Goal: Task Accomplishment & Management: Manage account settings

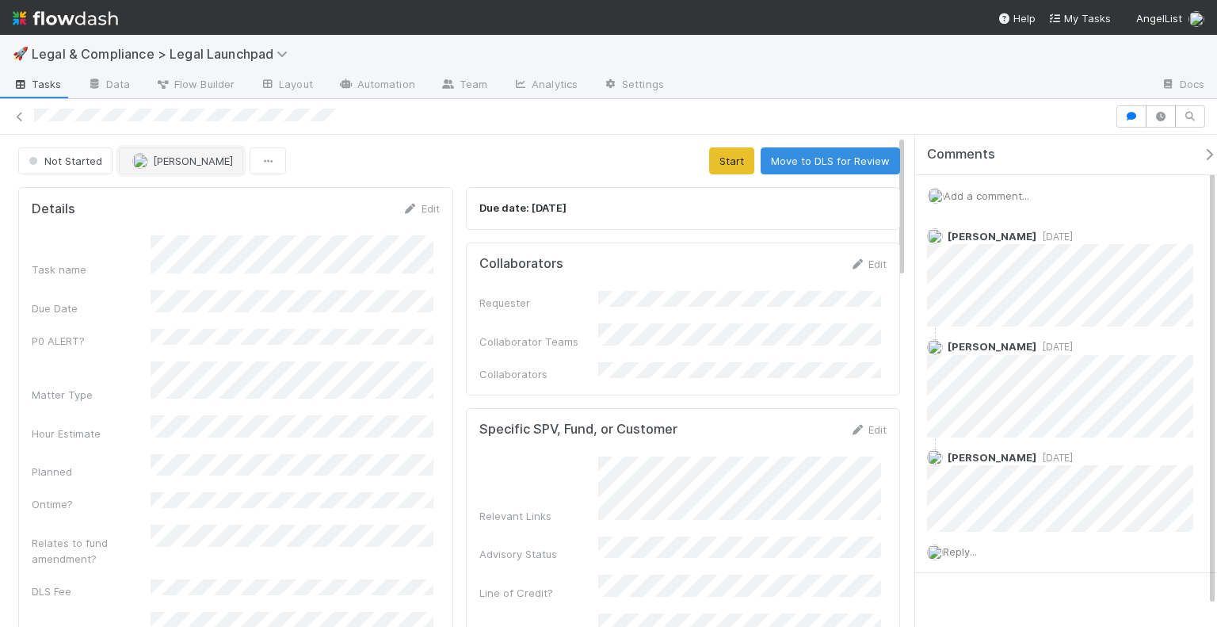
click at [165, 159] on span "[PERSON_NAME]" at bounding box center [193, 160] width 80 height 13
click at [307, 465] on div "Task name Due Date P0 ALERT? Matter Type Hour Estimate Planned Ontime? Relates …" at bounding box center [236, 471] width 408 height 473
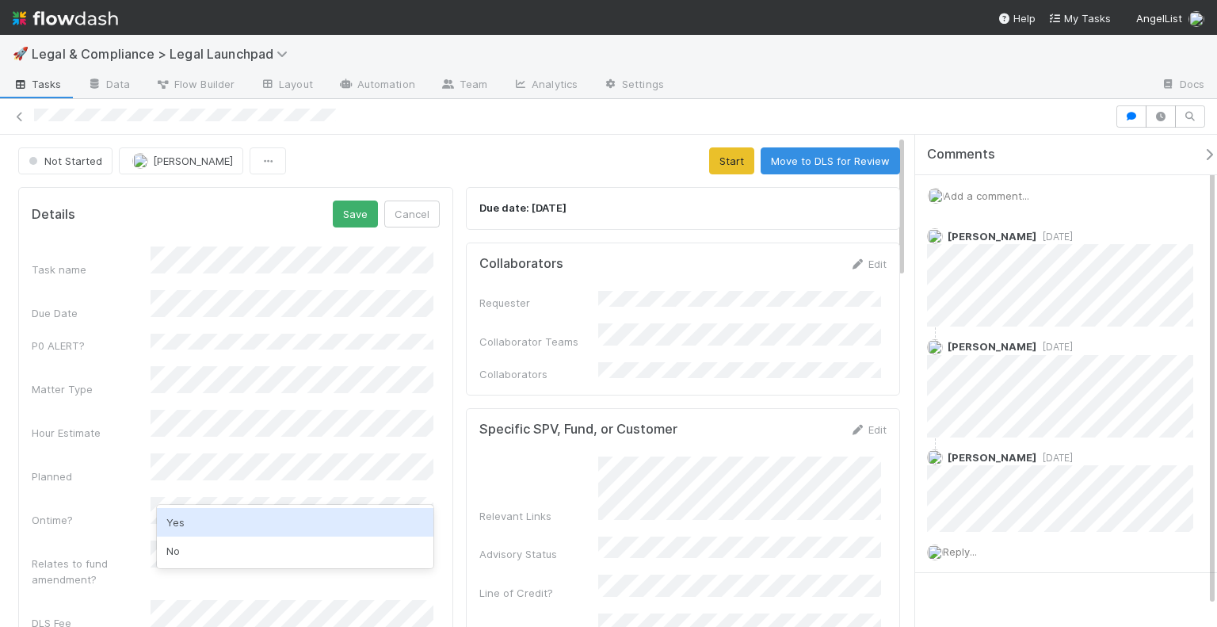
click at [261, 513] on div "Yes" at bounding box center [295, 522] width 277 height 29
click at [109, 468] on div "Task name Due Date P0 ALERT? Matter Type Hour Estimate Planned Ontime? Relates …" at bounding box center [236, 498] width 408 height 504
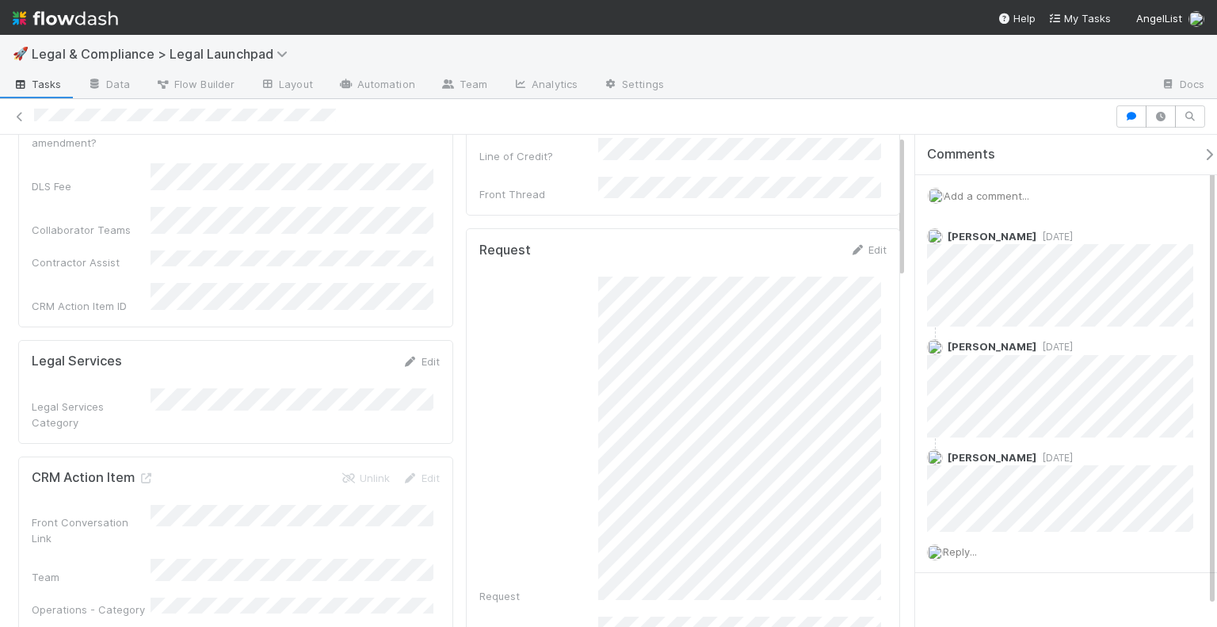
scroll to position [951, 0]
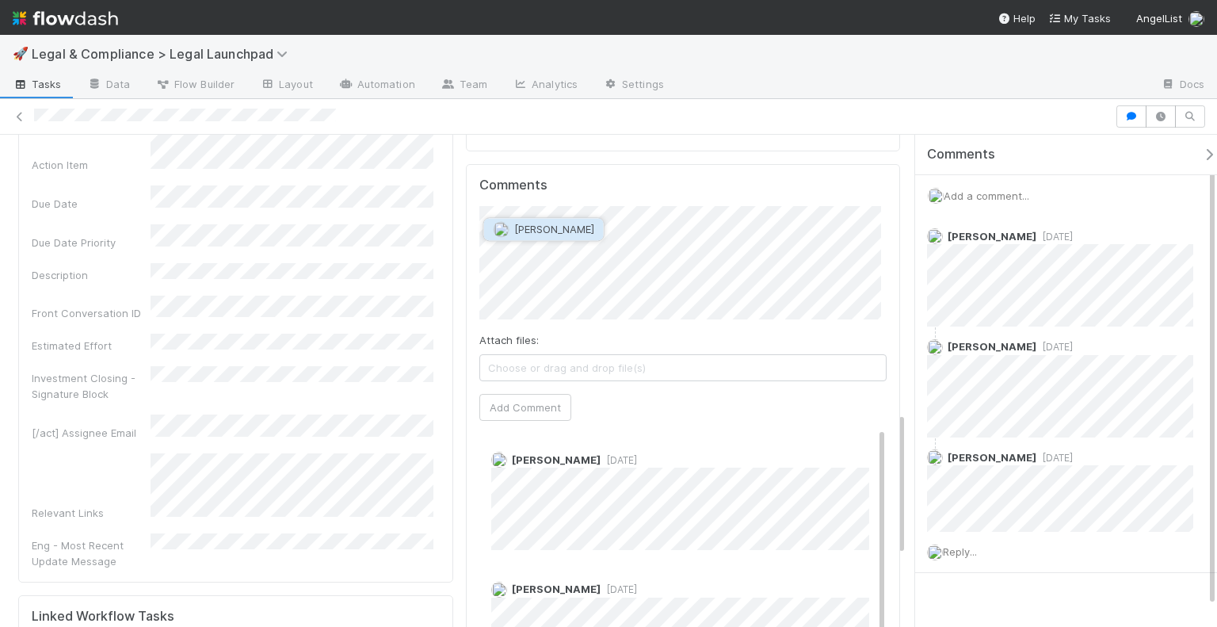
click at [554, 229] on span "[PERSON_NAME]" at bounding box center [554, 229] width 80 height 13
click at [531, 394] on button "Add Comment" at bounding box center [525, 407] width 92 height 27
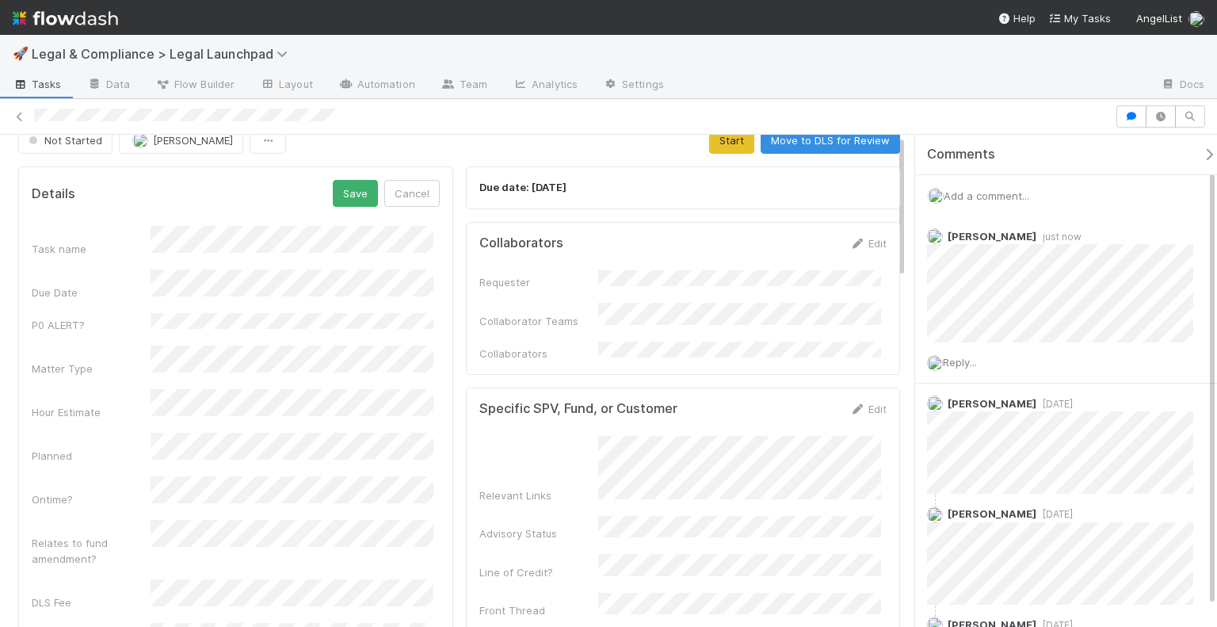
scroll to position [0, 0]
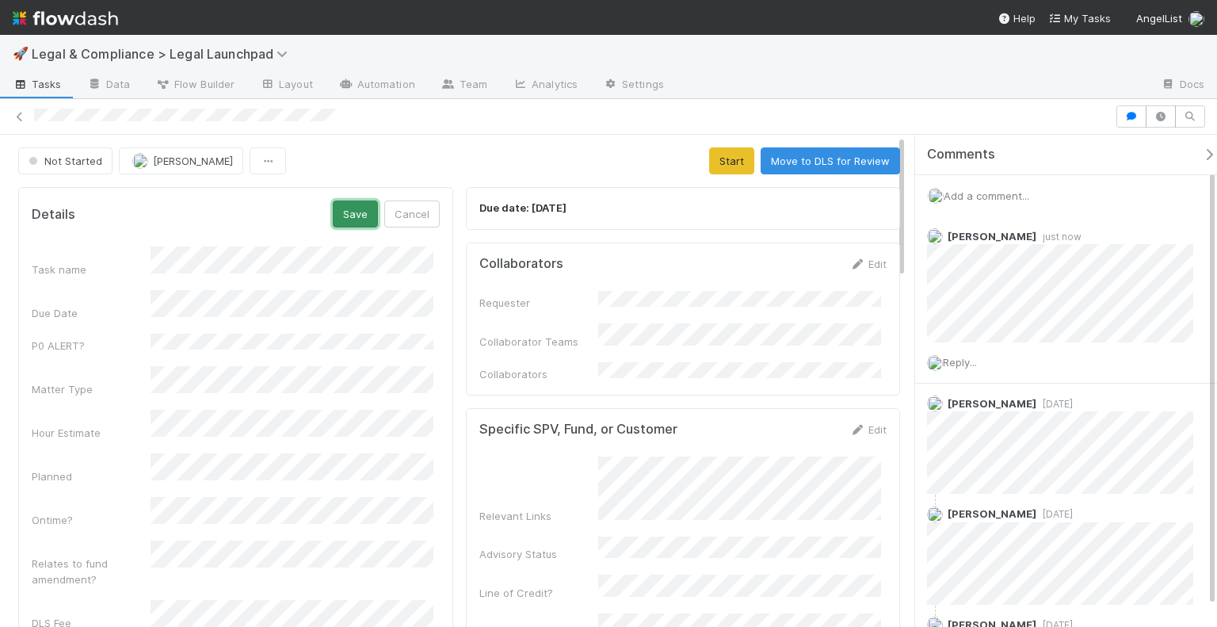
click at [358, 215] on button "Save" at bounding box center [355, 213] width 45 height 27
click at [361, 208] on button "Save" at bounding box center [355, 213] width 45 height 27
click at [709, 161] on button "Start" at bounding box center [731, 160] width 45 height 27
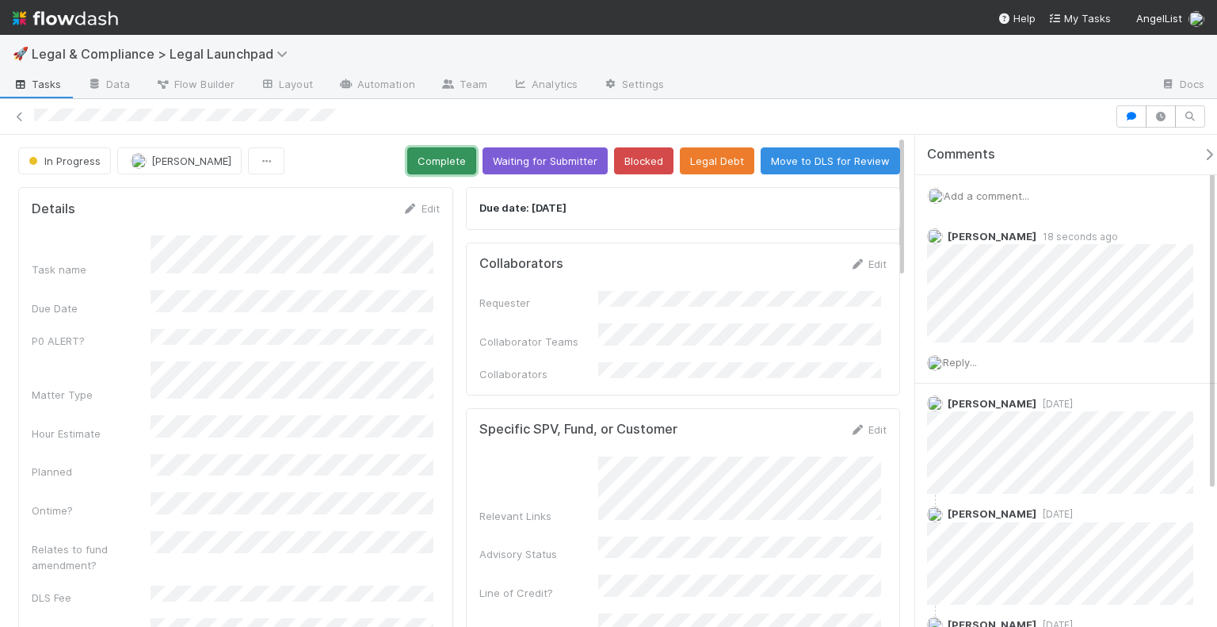
click at [419, 159] on button "Complete" at bounding box center [441, 160] width 69 height 27
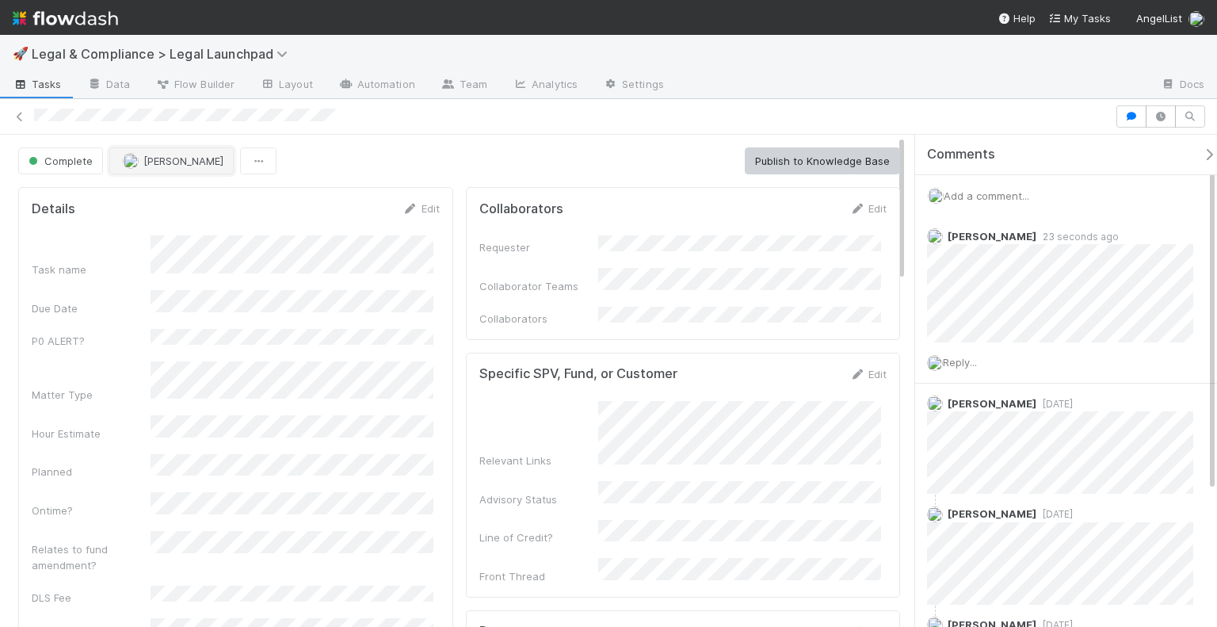
click at [209, 167] on button "[PERSON_NAME]" at bounding box center [171, 160] width 124 height 27
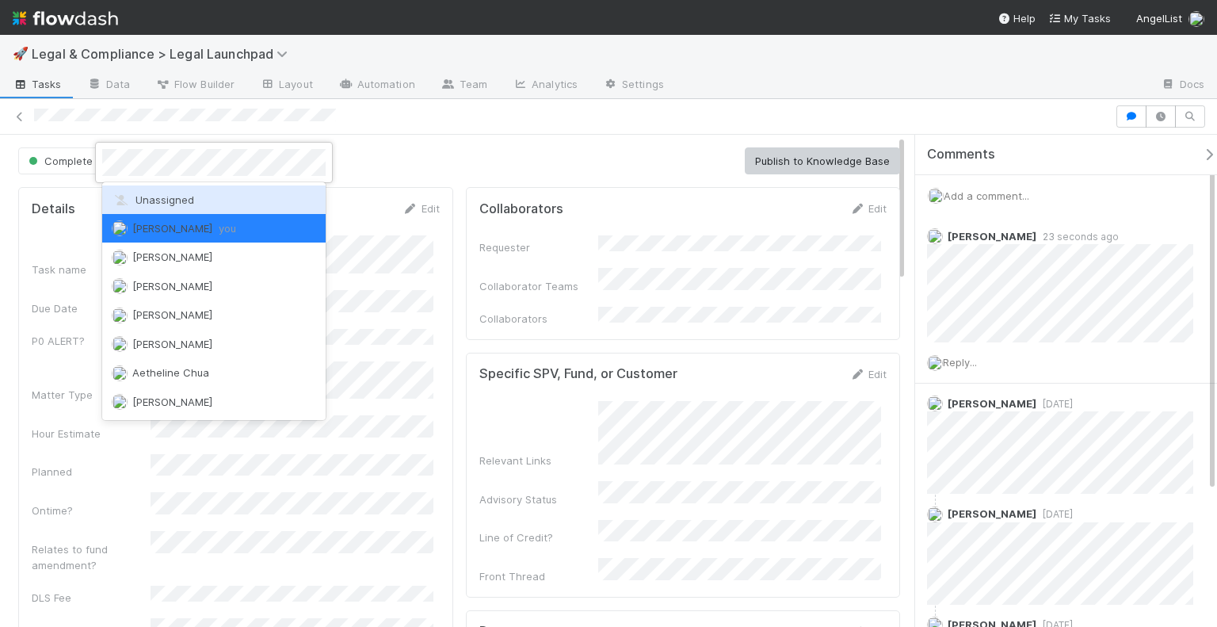
click at [189, 193] on span "Unassigned" at bounding box center [153, 199] width 82 height 13
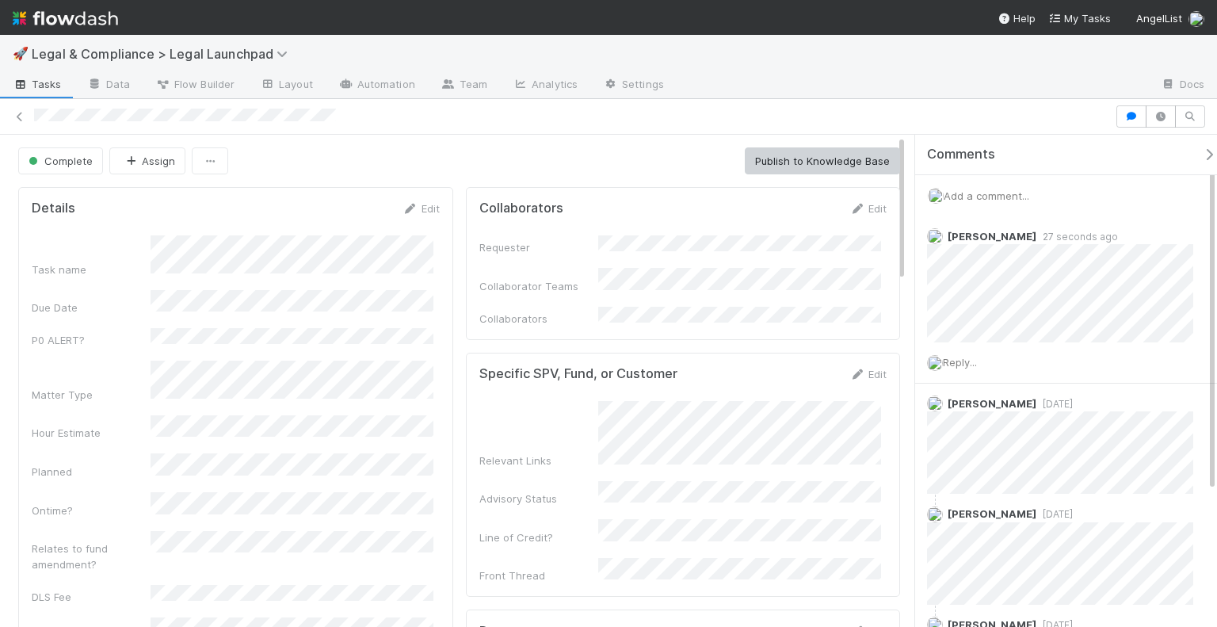
click at [387, 150] on div "Complete Assign Publish to Knowledge Base" at bounding box center [459, 160] width 882 height 27
click at [17, 120] on icon at bounding box center [20, 117] width 16 height 10
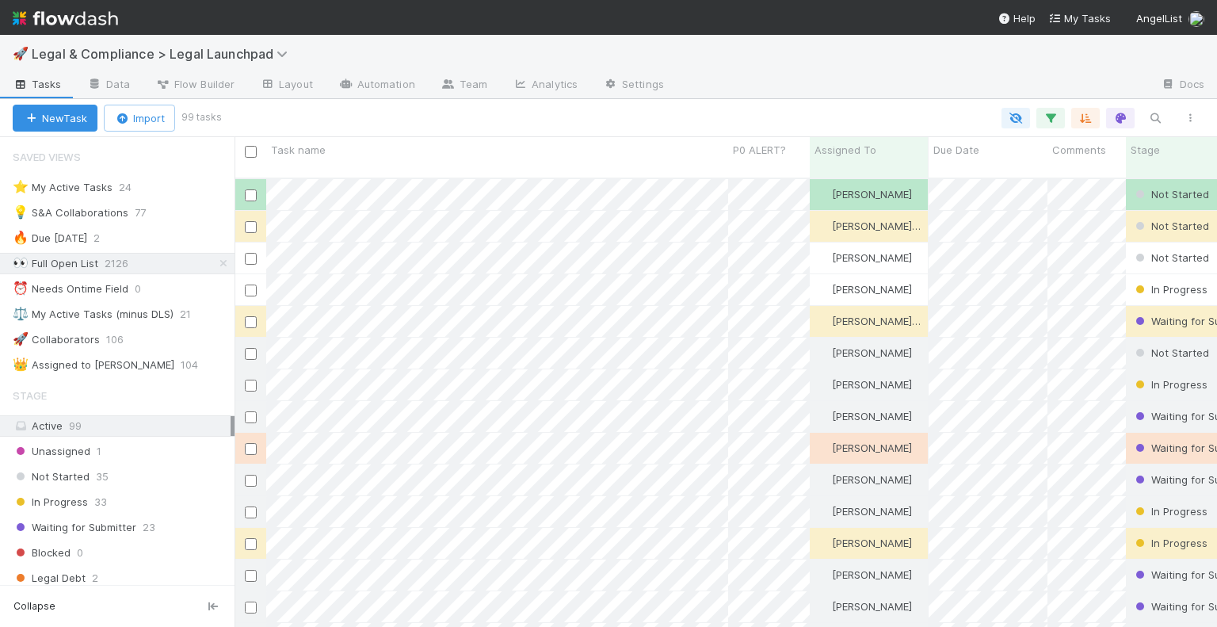
scroll to position [450, 970]
click at [158, 313] on div "⚖️ My Active Tasks (minus DLS)" at bounding box center [93, 314] width 161 height 20
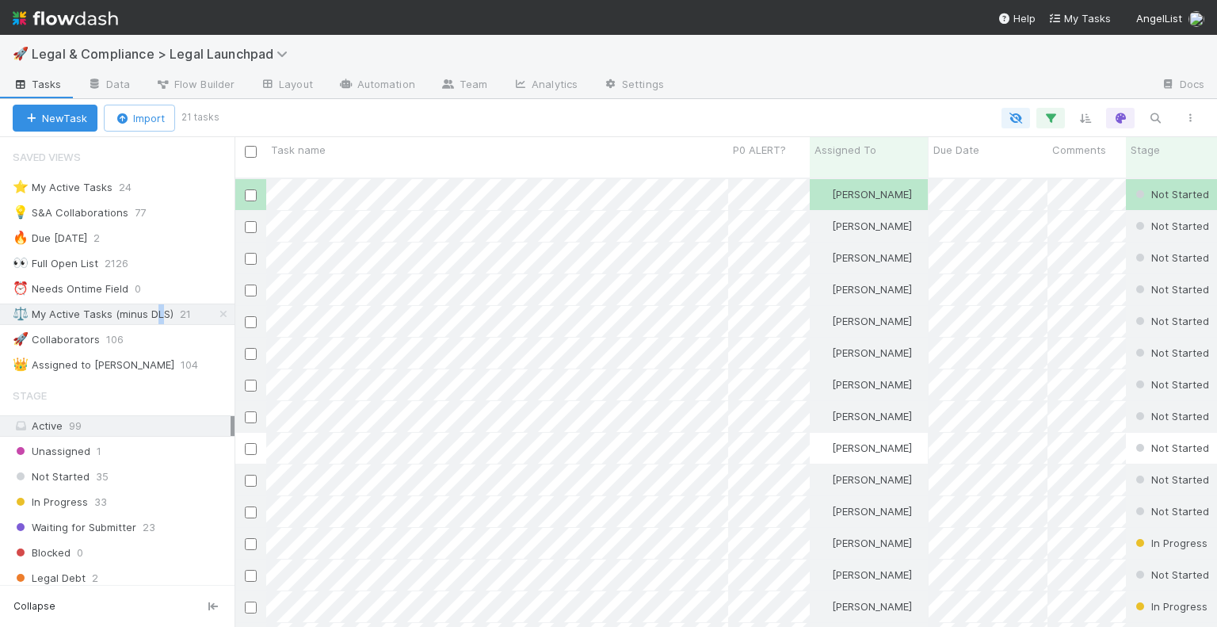
scroll to position [450, 970]
click at [757, 70] on div "🚀 Legal & Compliance > Legal Launchpad" at bounding box center [608, 54] width 1217 height 38
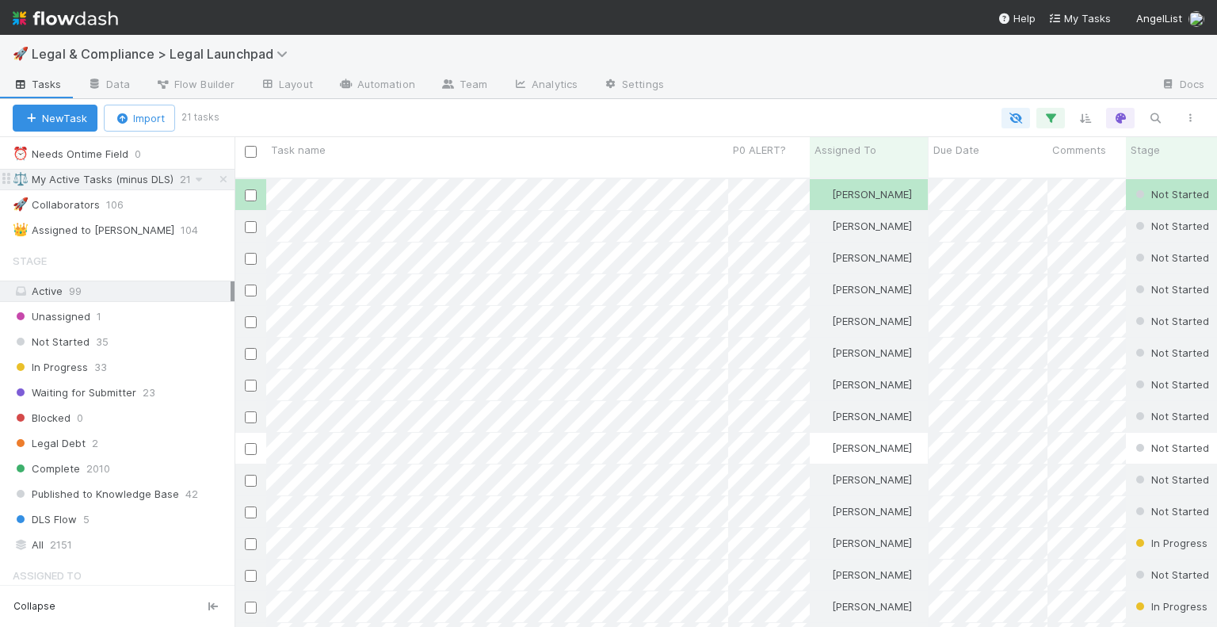
scroll to position [158, 0]
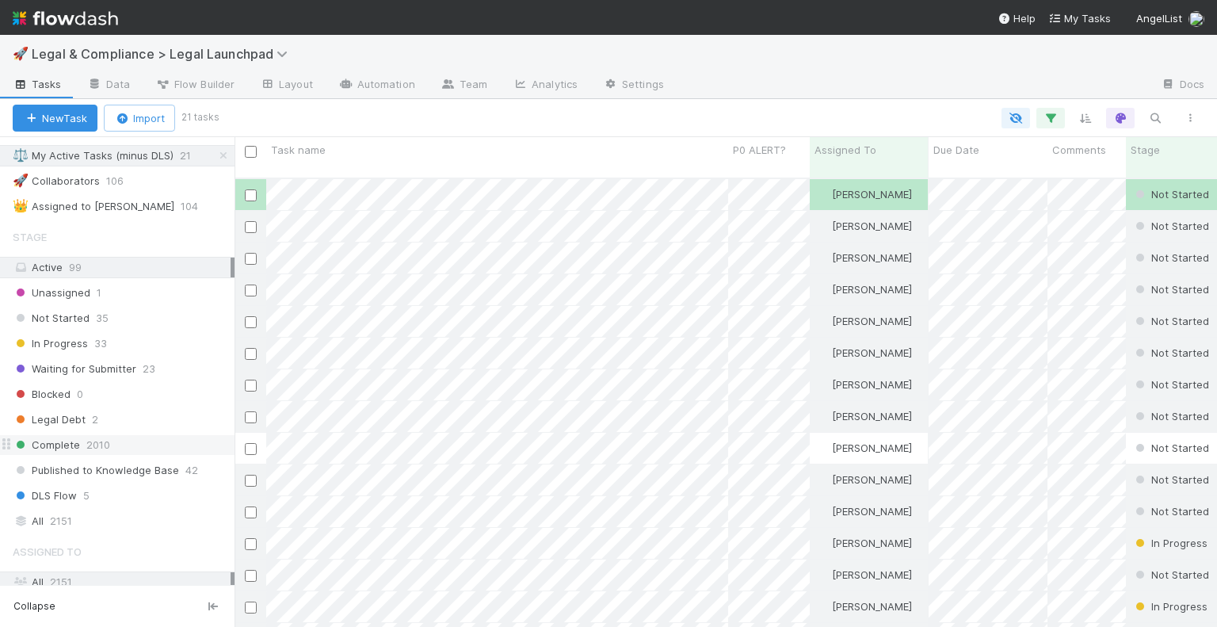
click at [147, 437] on div "Complete 2010" at bounding box center [124, 445] width 222 height 20
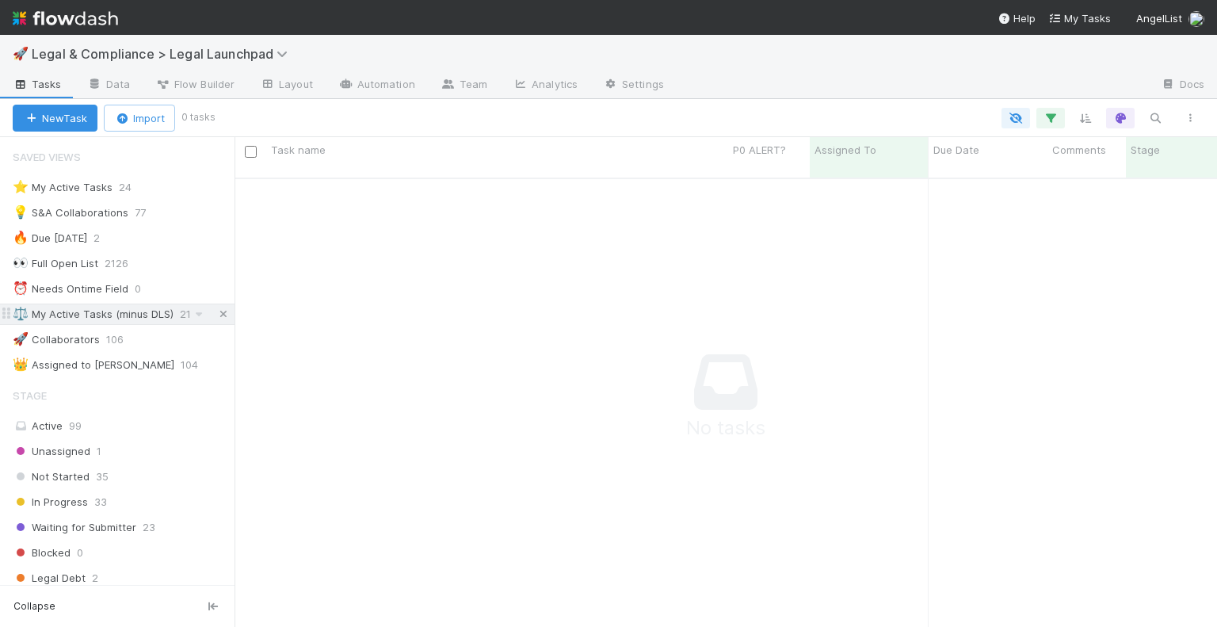
scroll to position [437, 970]
click at [216, 314] on icon at bounding box center [224, 314] width 16 height 10
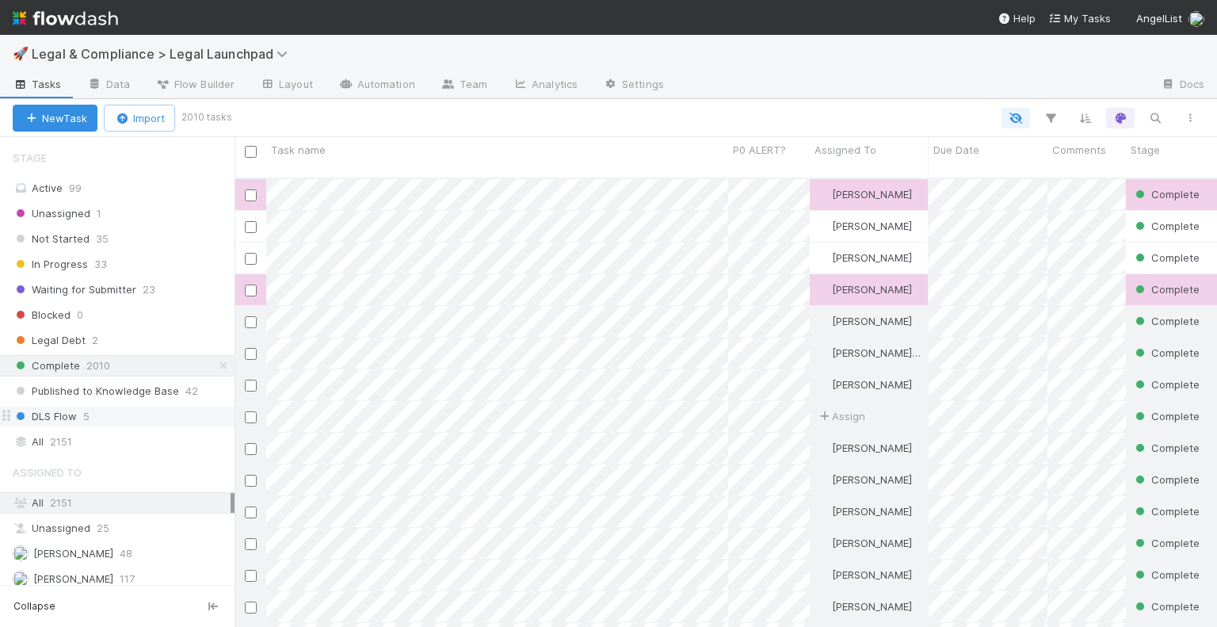
scroll to position [450, 970]
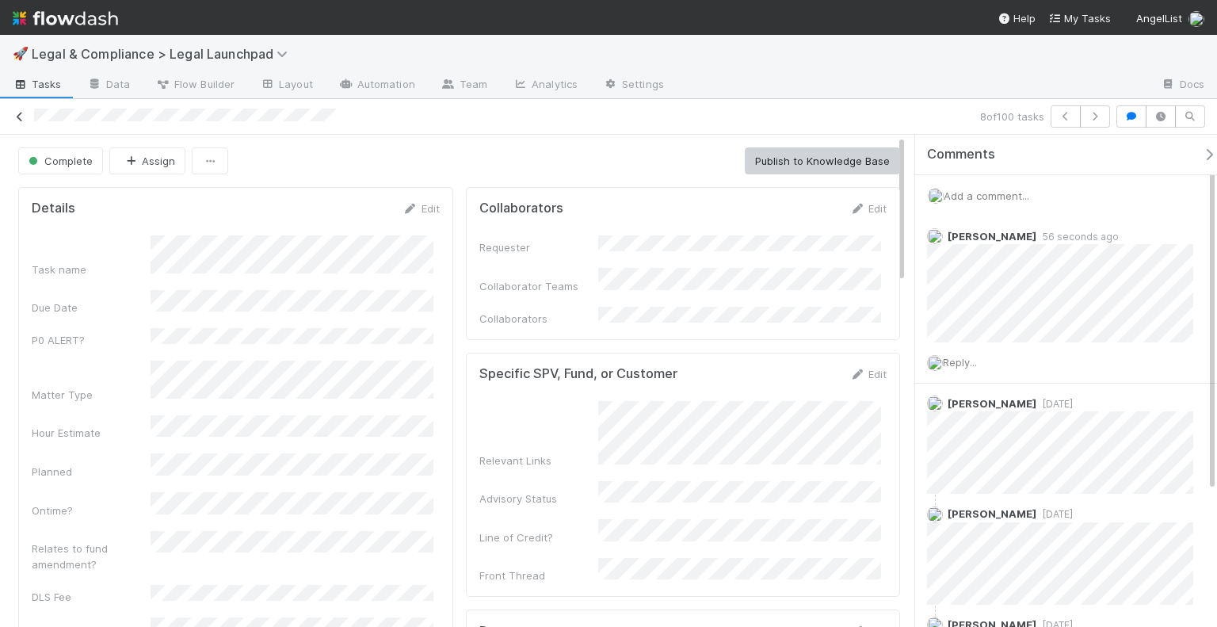
click at [16, 116] on icon at bounding box center [20, 117] width 16 height 10
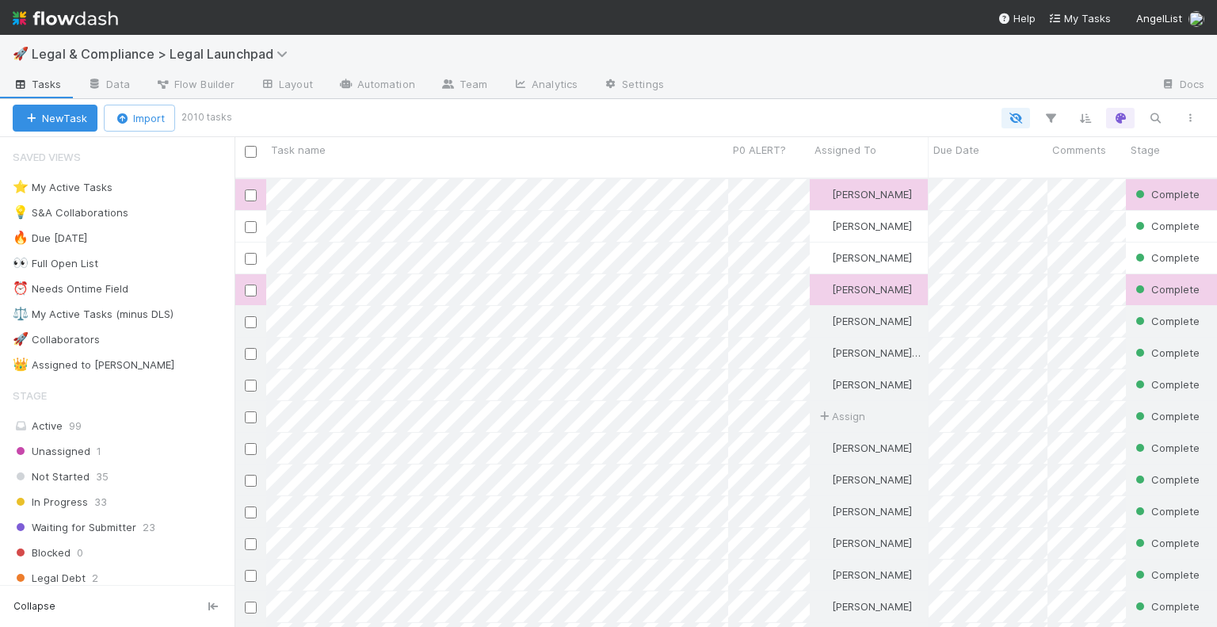
scroll to position [450, 970]
click at [168, 441] on div "Unassigned 1" at bounding box center [124, 451] width 222 height 20
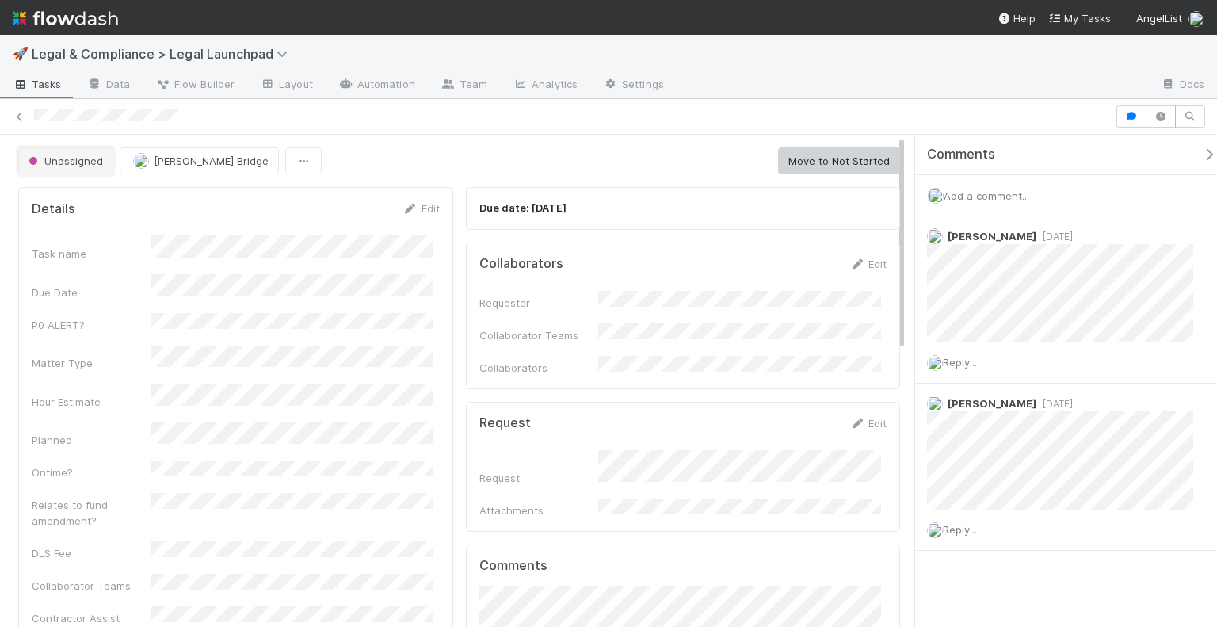
click at [45, 152] on button "Unassigned" at bounding box center [65, 160] width 95 height 27
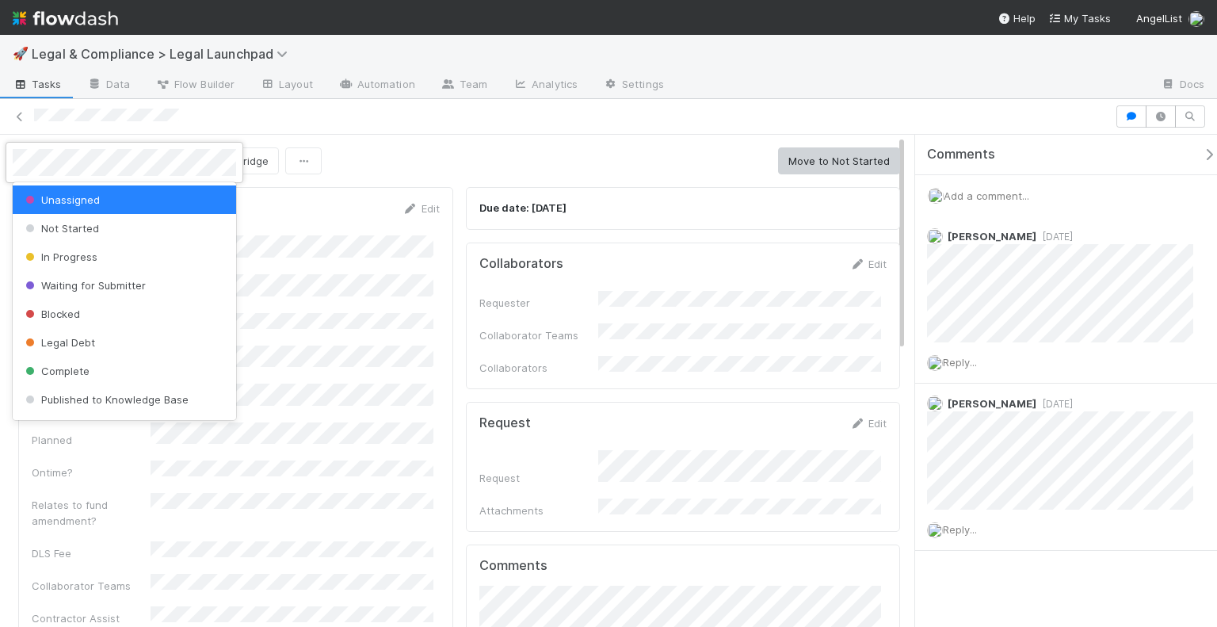
click at [462, 133] on div at bounding box center [608, 313] width 1217 height 627
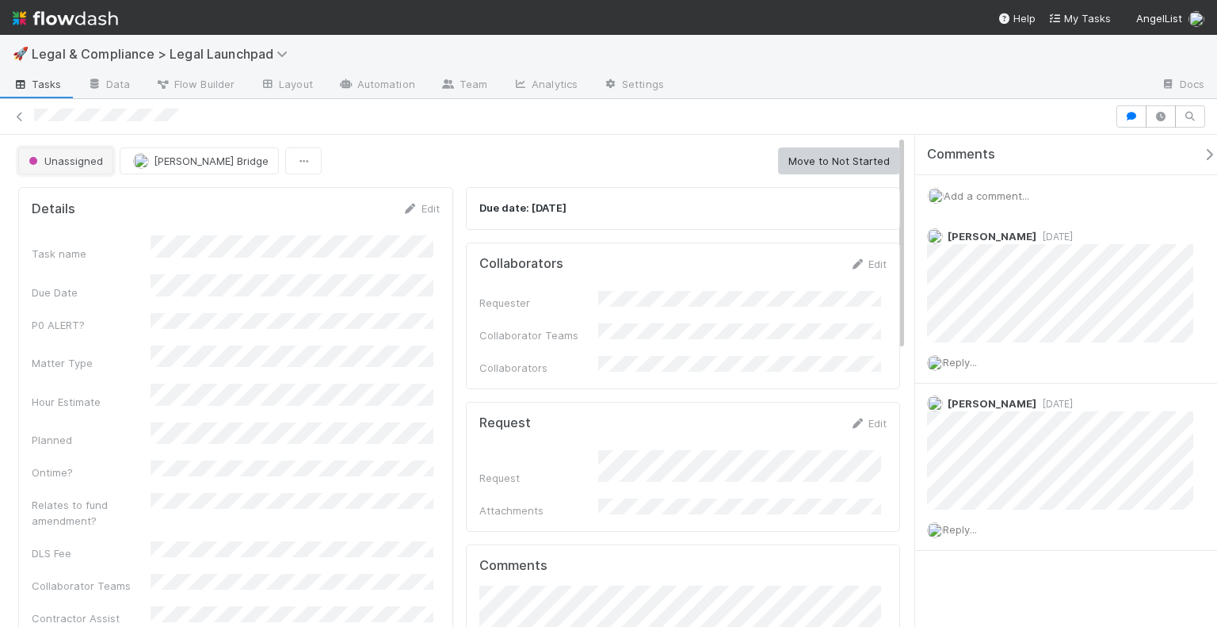
click at [110, 156] on button "Unassigned" at bounding box center [65, 160] width 95 height 27
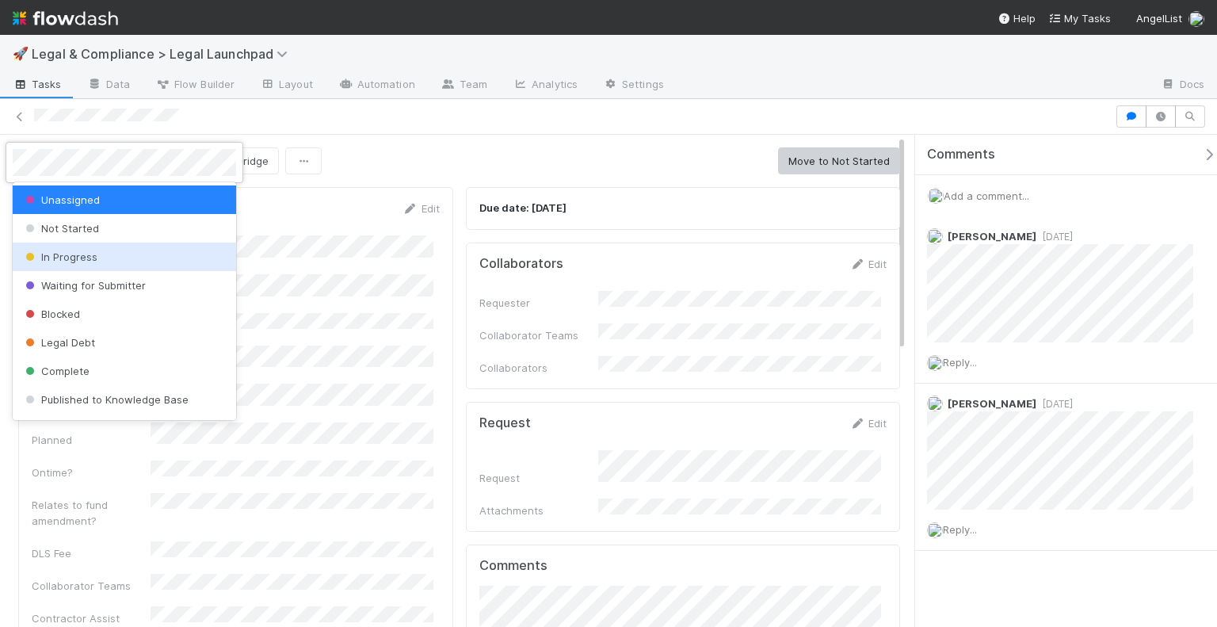
click at [453, 136] on div at bounding box center [608, 313] width 1217 height 627
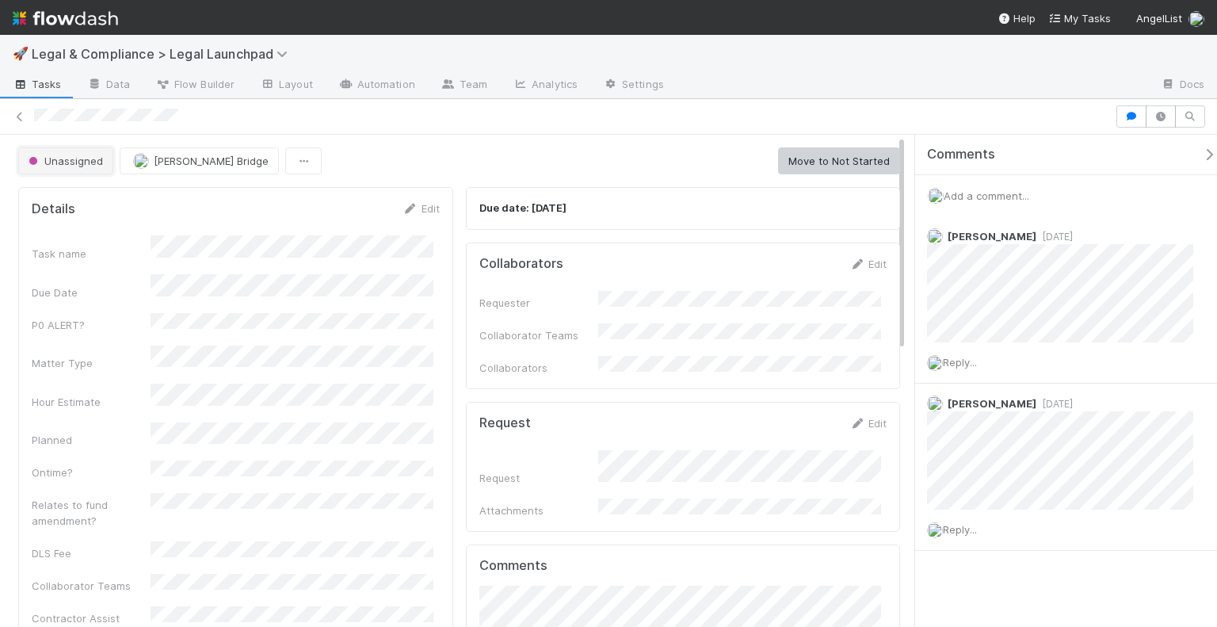
click at [79, 156] on span "Unassigned" at bounding box center [64, 160] width 78 height 13
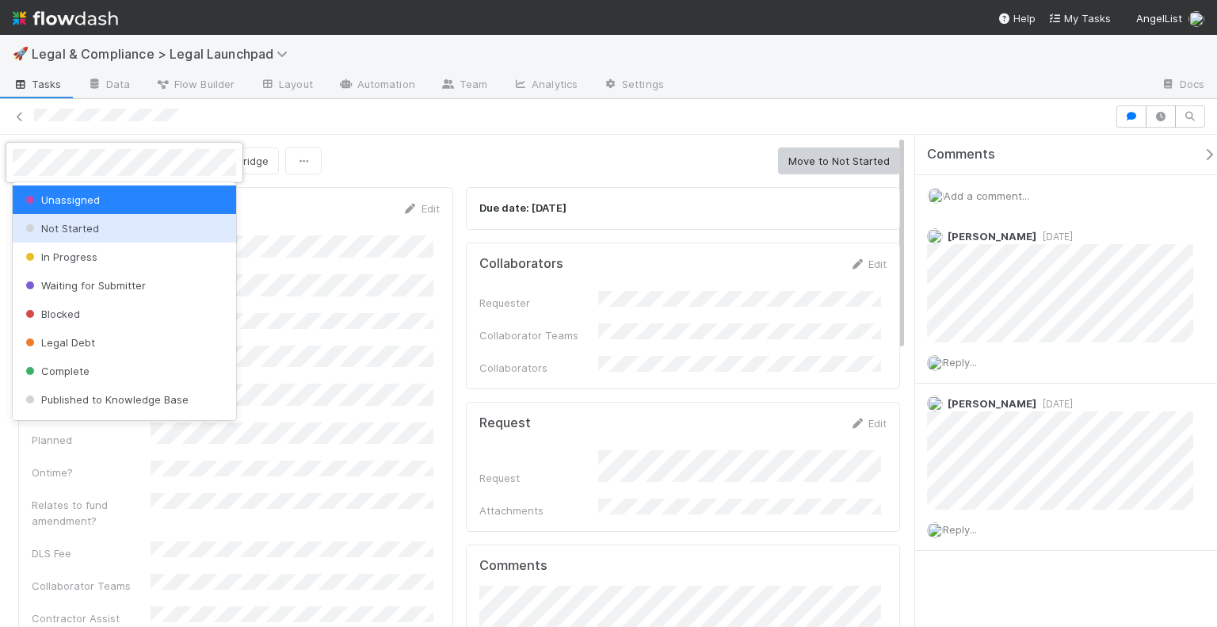
click at [319, 161] on div at bounding box center [608, 313] width 1217 height 627
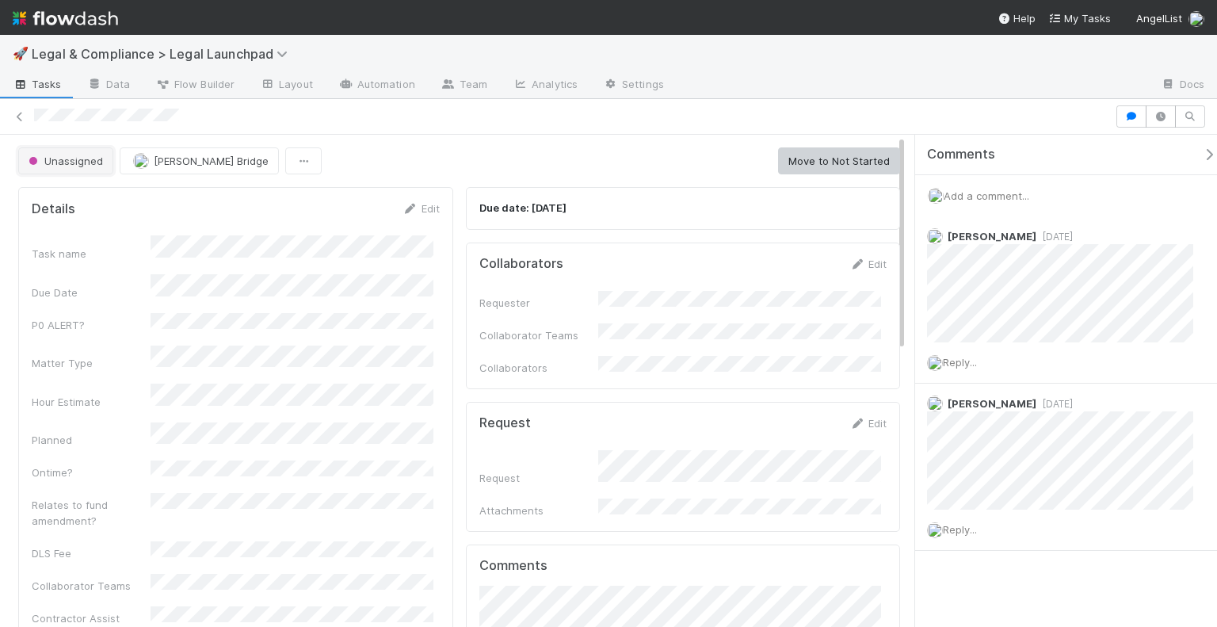
click at [60, 167] on button "Unassigned" at bounding box center [65, 160] width 95 height 27
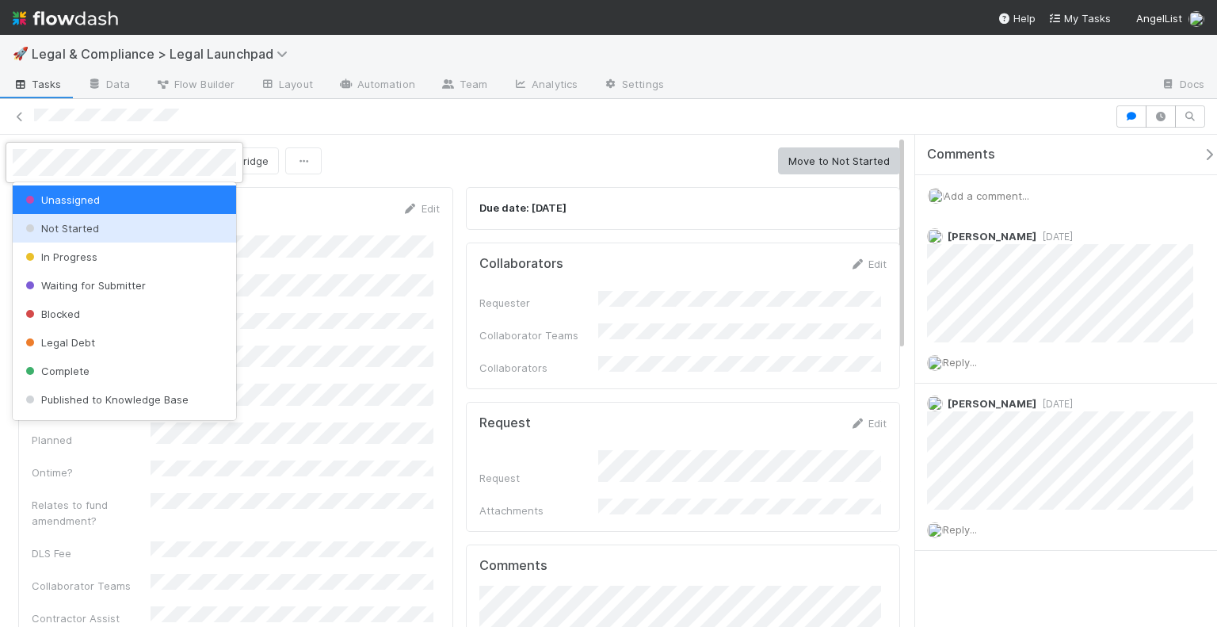
click at [156, 235] on div "Not Started" at bounding box center [124, 228] width 223 height 29
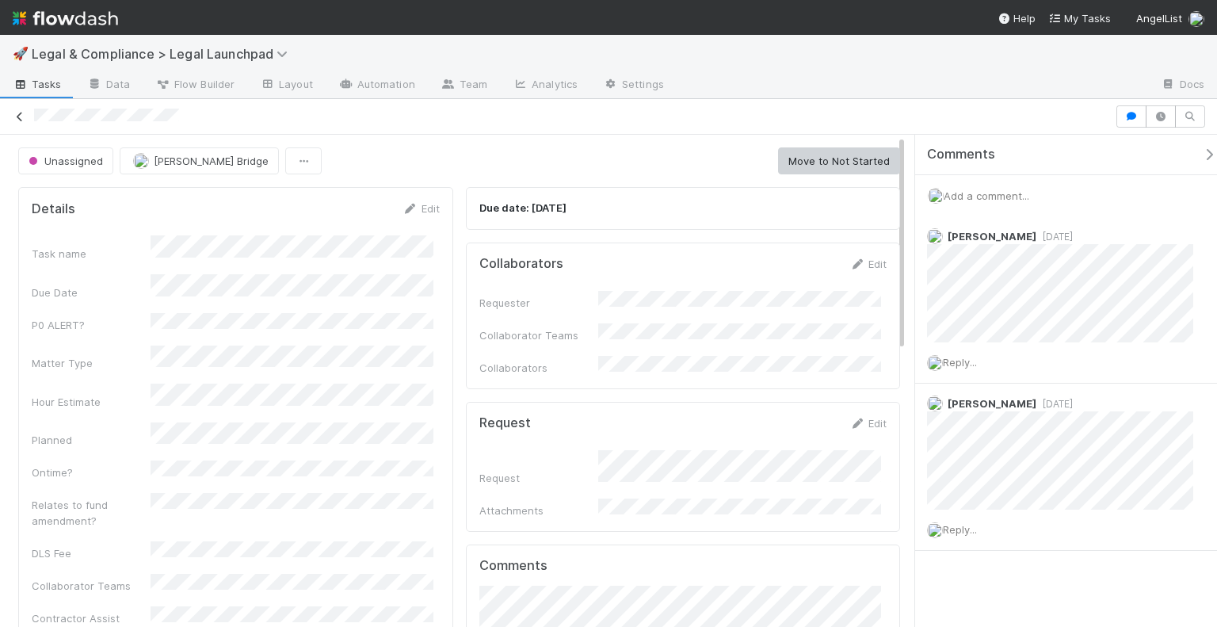
click at [27, 116] on icon at bounding box center [20, 117] width 16 height 10
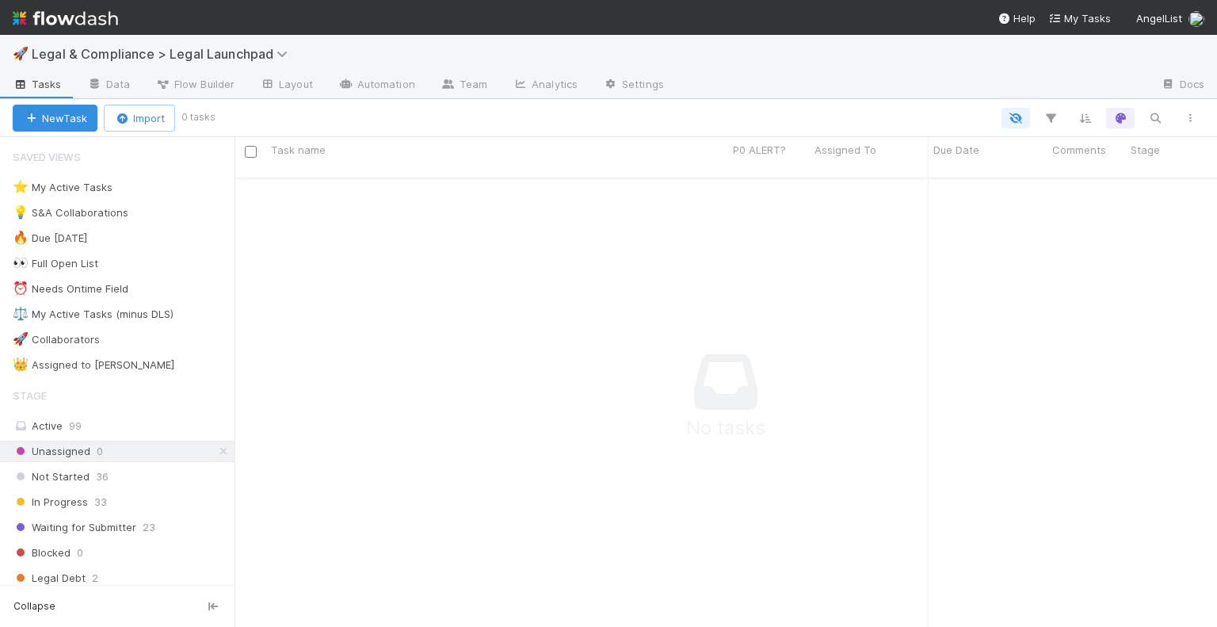
scroll to position [437, 970]
click at [167, 310] on div "⚖️ My Active Tasks (minus DLS)" at bounding box center [93, 314] width 161 height 20
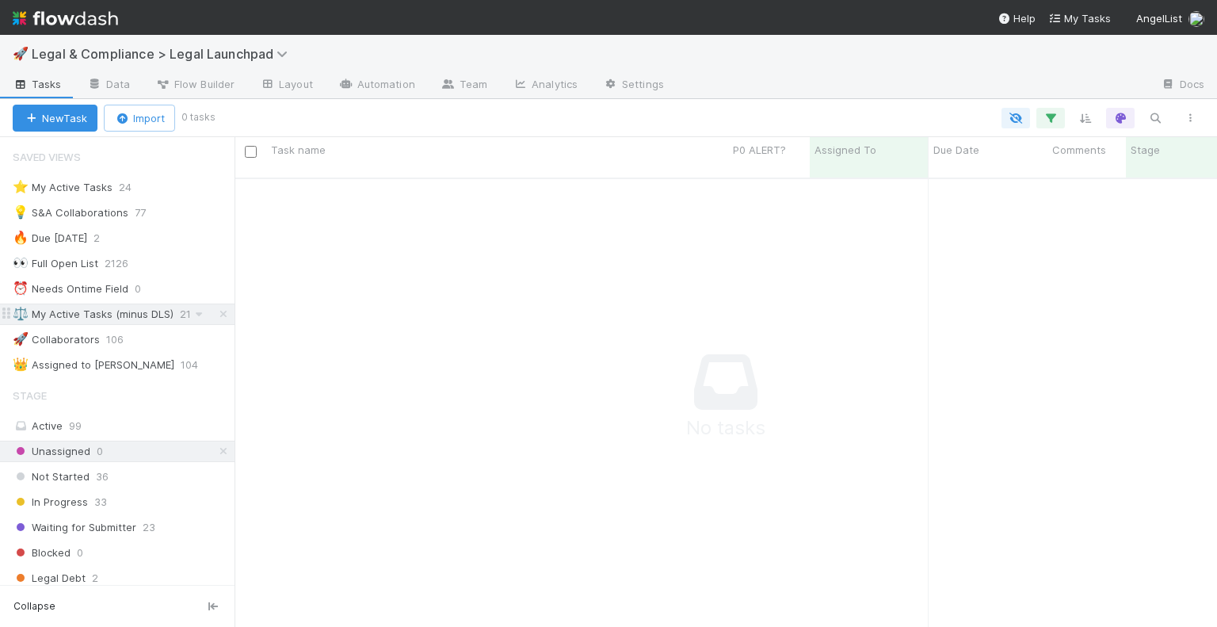
click at [164, 305] on div "⚖️ My Active Tasks (minus DLS)" at bounding box center [93, 314] width 161 height 20
click at [216, 452] on icon at bounding box center [224, 451] width 16 height 10
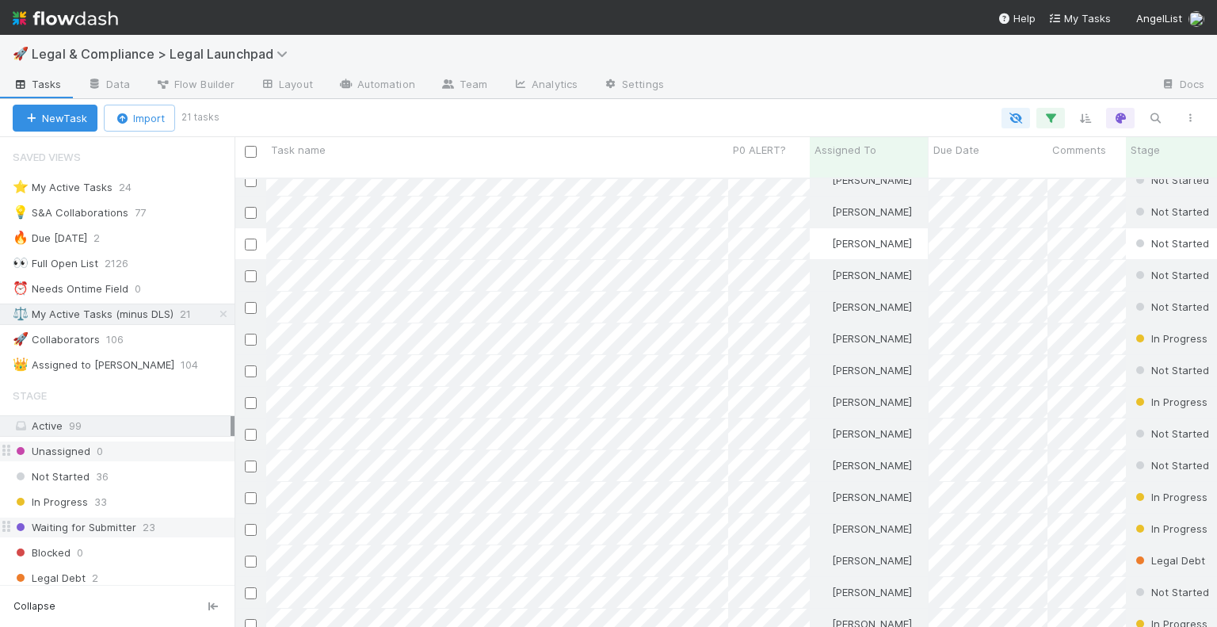
scroll to position [79, 0]
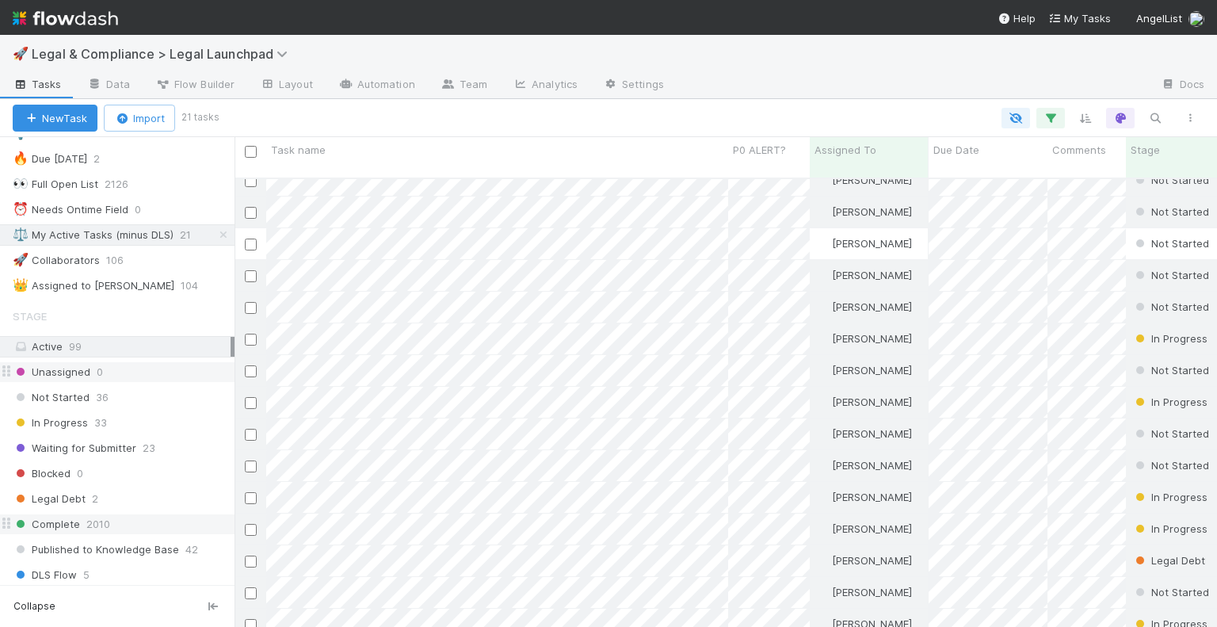
click at [198, 525] on div "Complete 2010" at bounding box center [124, 524] width 222 height 20
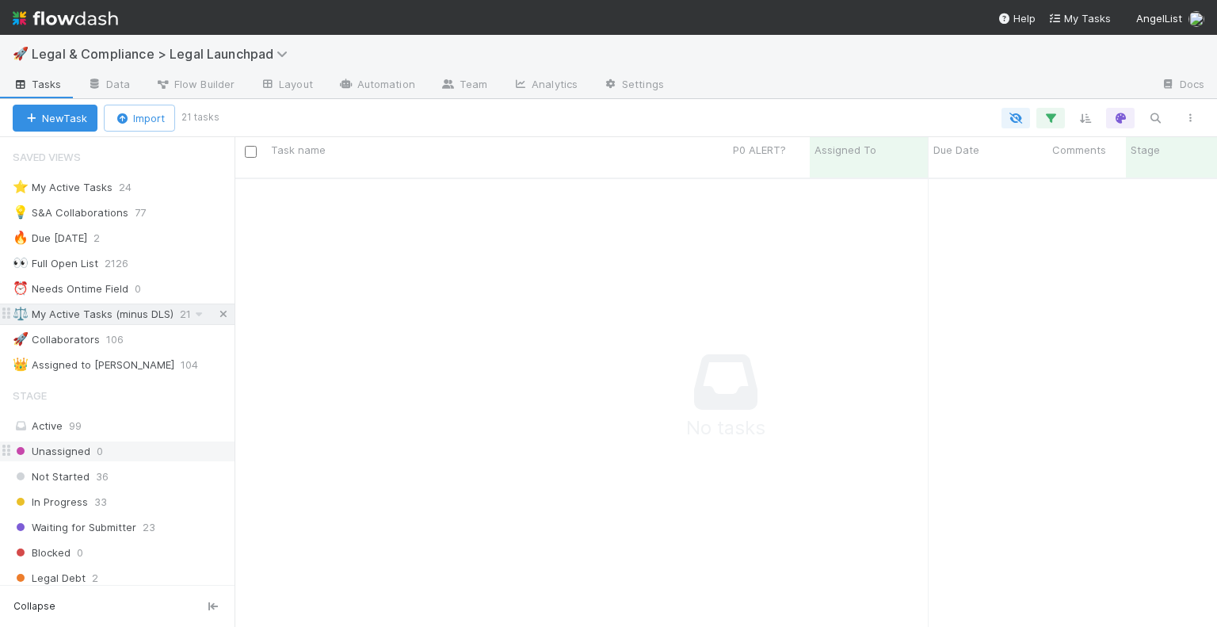
scroll to position [437, 970]
click at [216, 309] on icon at bounding box center [224, 314] width 16 height 10
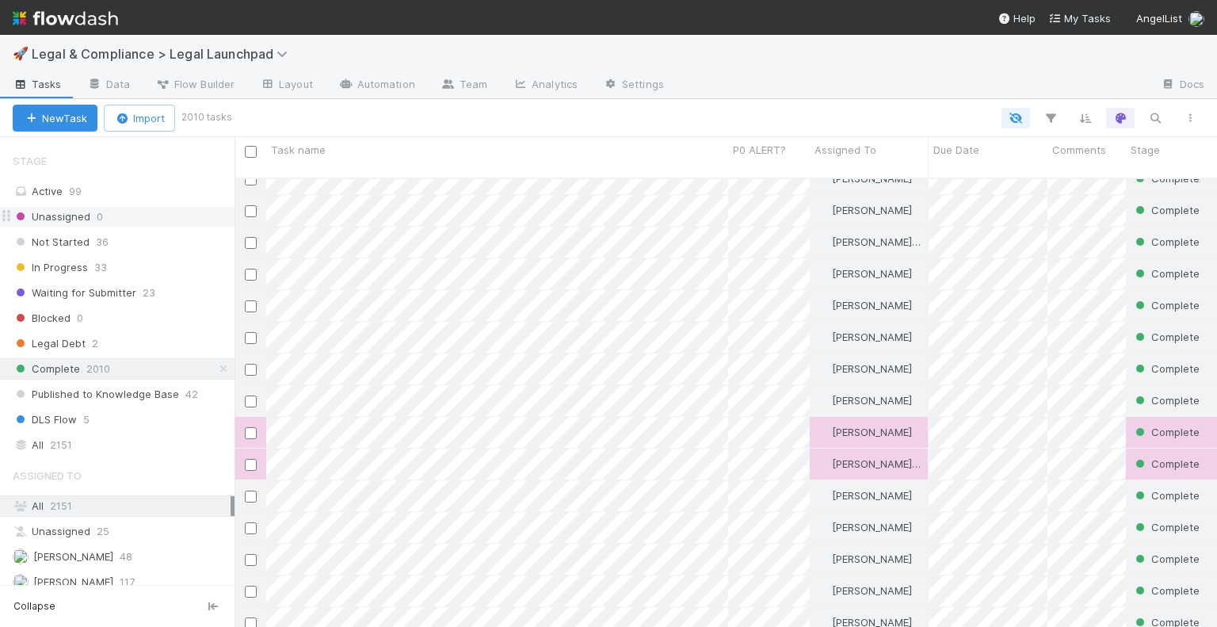
scroll to position [117, 0]
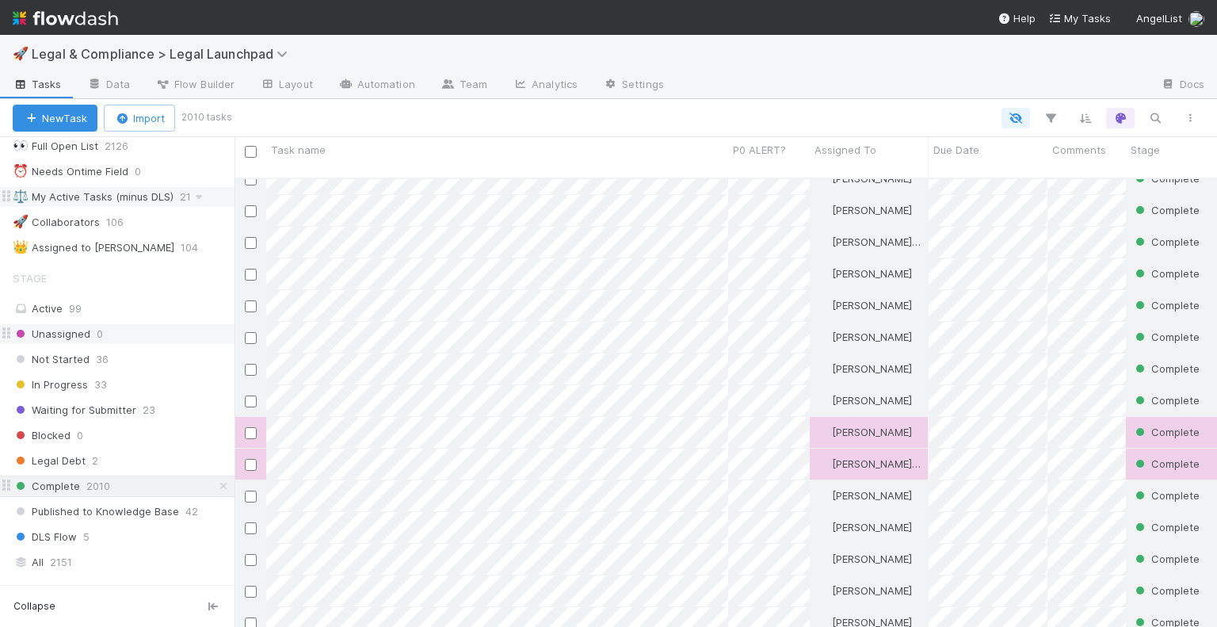
click at [171, 476] on div "Complete 2010" at bounding box center [124, 486] width 222 height 20
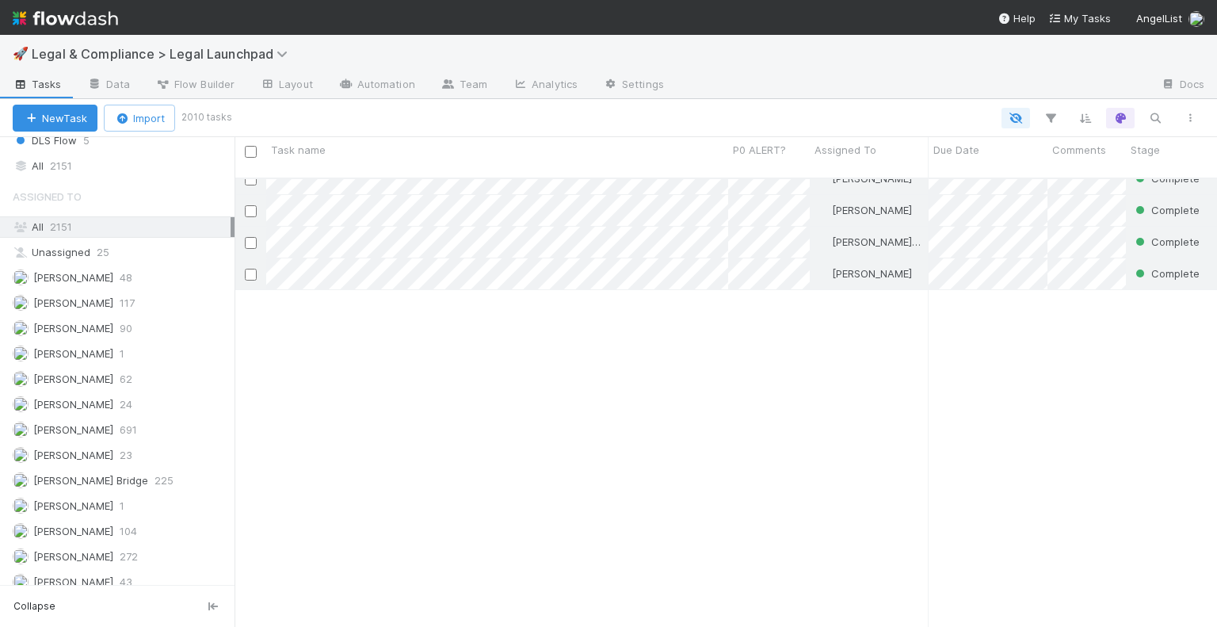
scroll to position [0, 0]
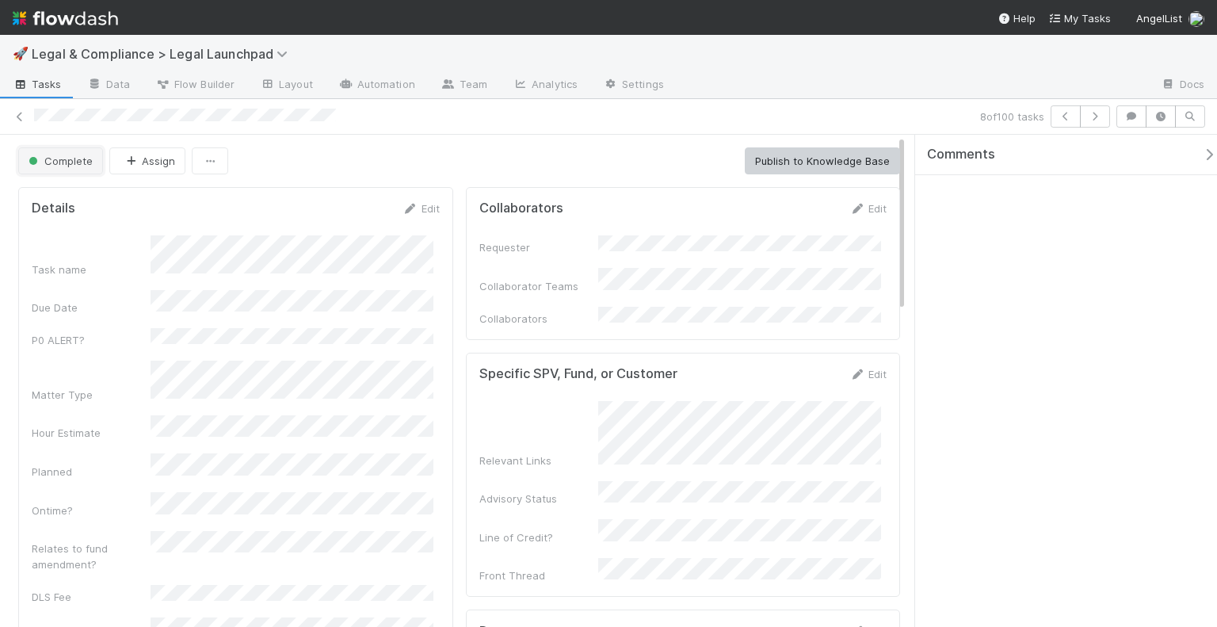
click at [81, 169] on button "Complete" at bounding box center [60, 160] width 85 height 27
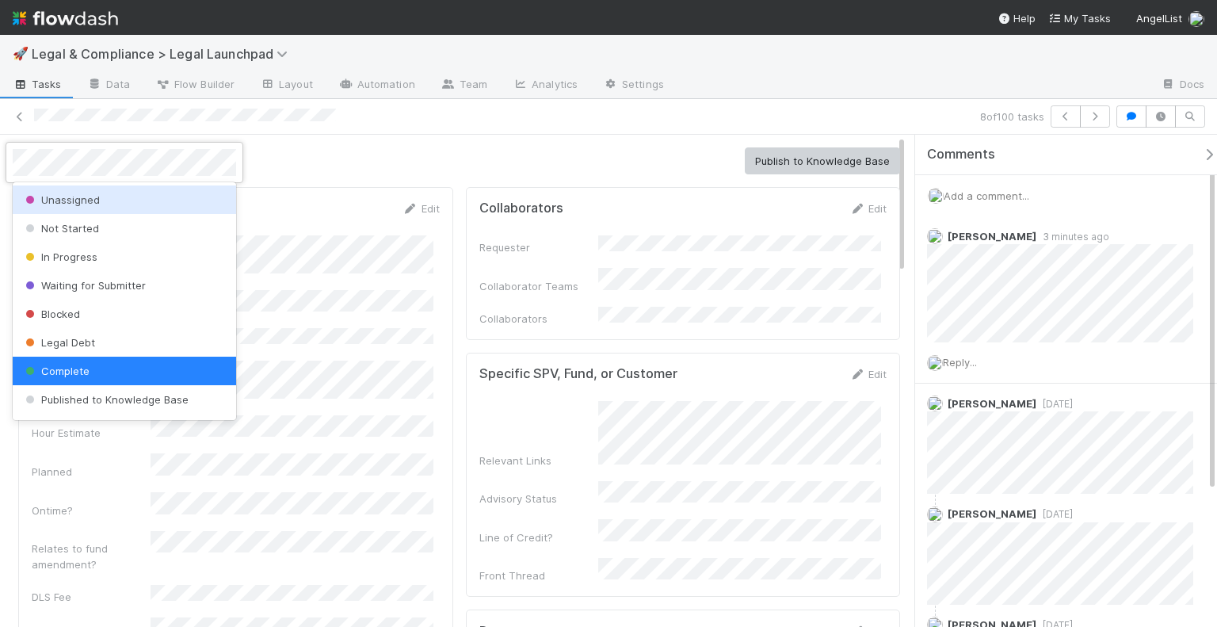
click at [79, 189] on div "Unassigned" at bounding box center [124, 199] width 223 height 29
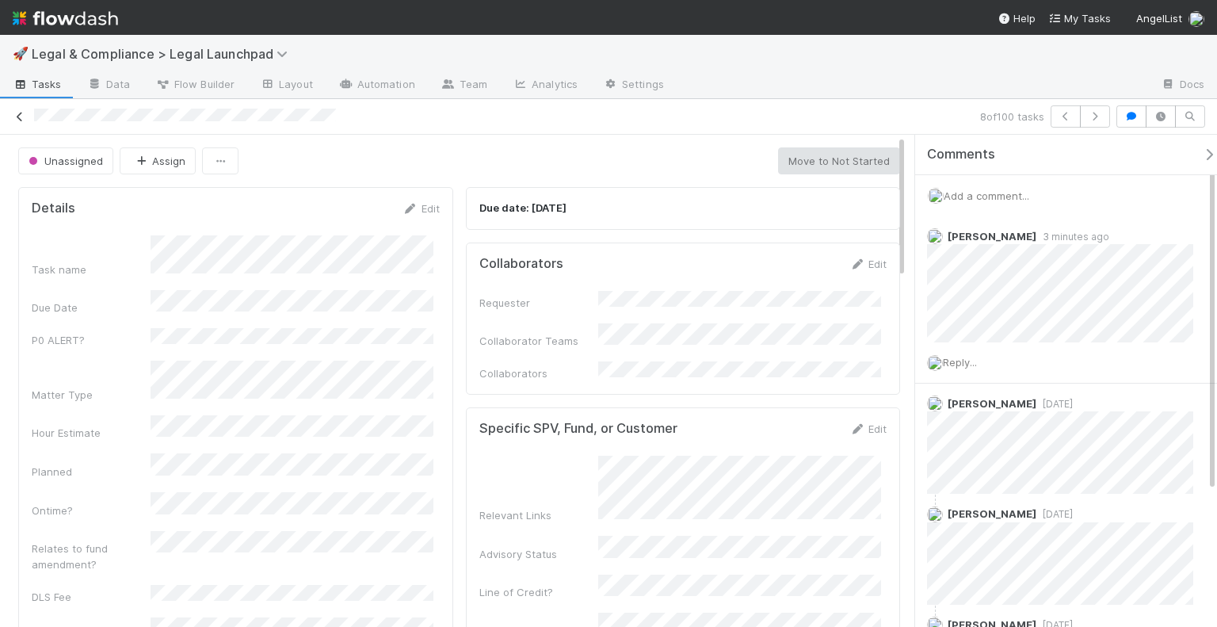
click at [21, 116] on icon at bounding box center [20, 117] width 16 height 10
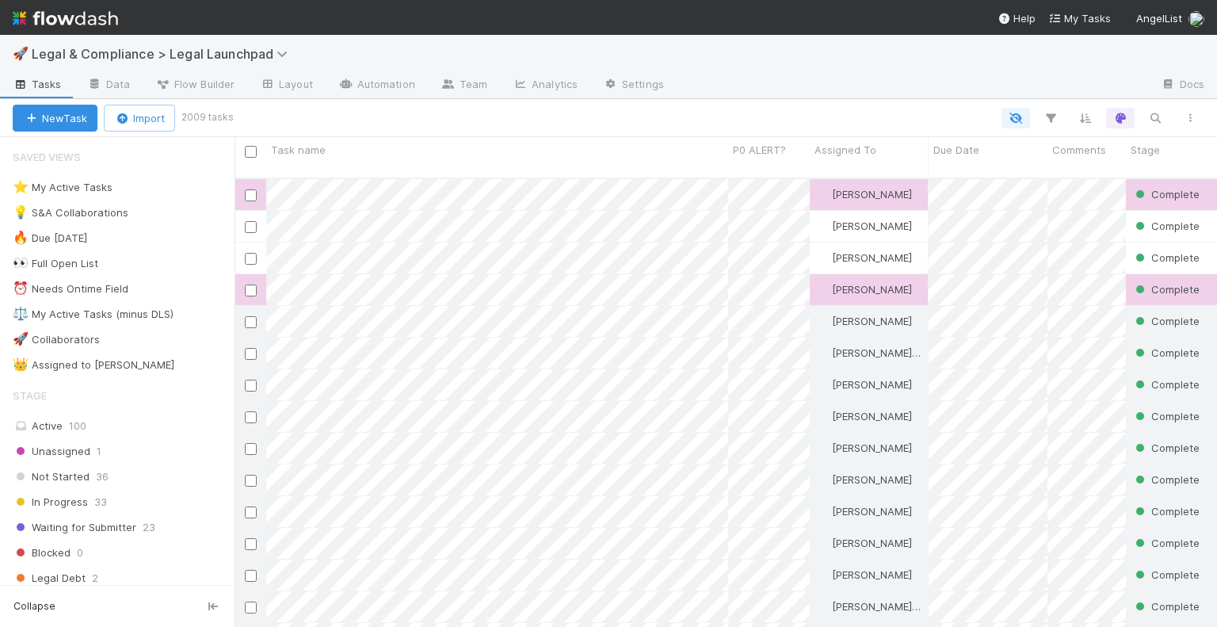
scroll to position [450, 970]
click at [153, 454] on div "Unassigned 1" at bounding box center [124, 451] width 222 height 20
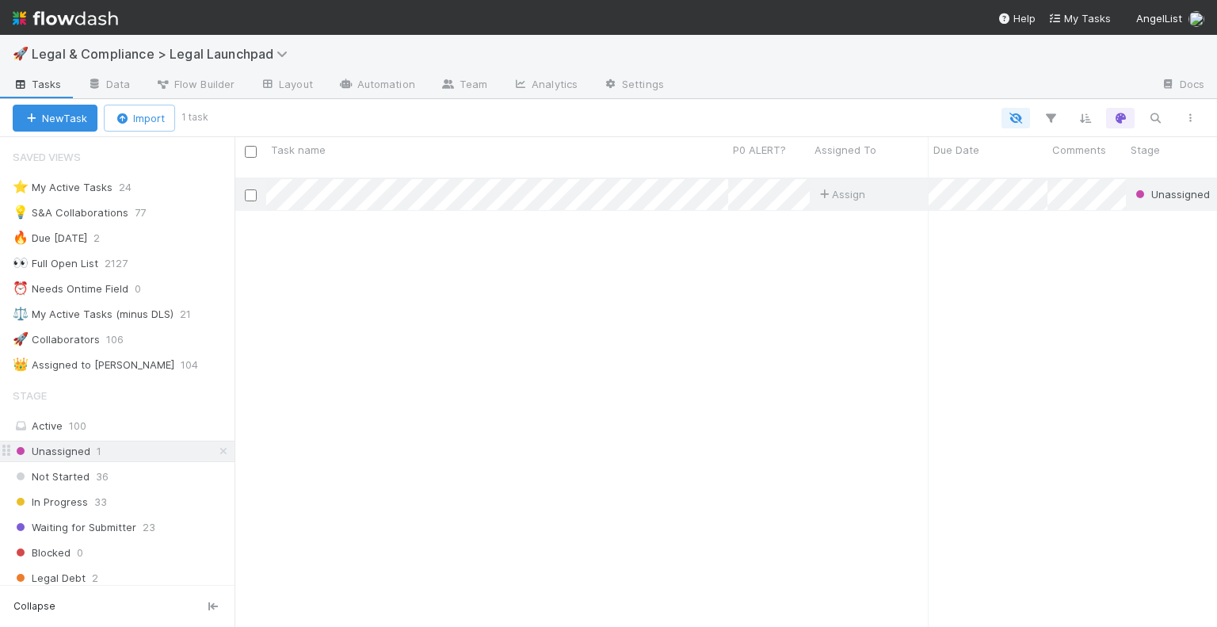
scroll to position [450, 970]
click at [185, 317] on span "21" at bounding box center [193, 314] width 27 height 20
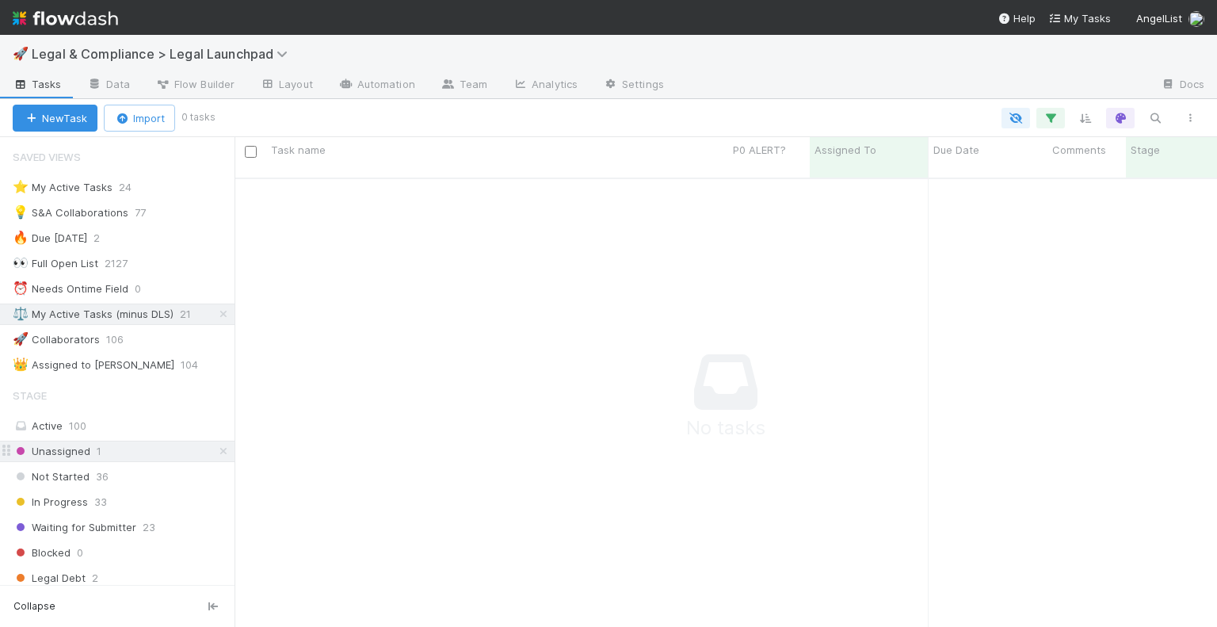
scroll to position [437, 970]
click at [165, 448] on div "Unassigned 1" at bounding box center [124, 451] width 222 height 20
click at [216, 313] on icon at bounding box center [224, 314] width 16 height 10
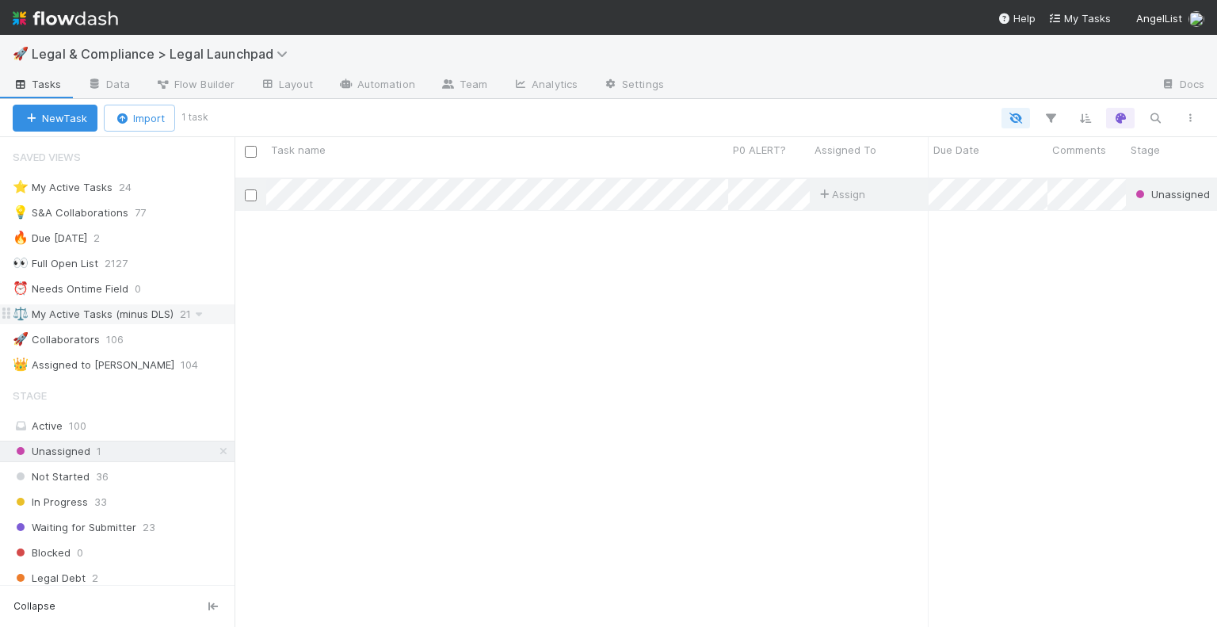
scroll to position [450, 970]
click at [1176, 188] on span "Unassigned" at bounding box center [1171, 194] width 78 height 13
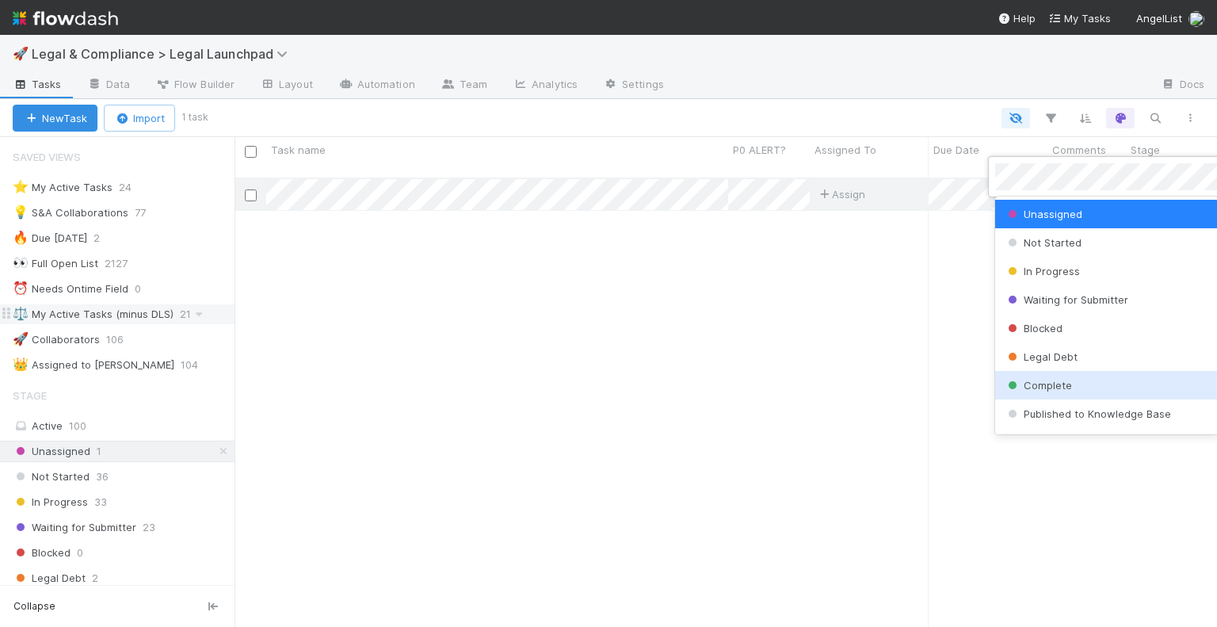
click at [1108, 378] on div "Complete" at bounding box center [1106, 385] width 223 height 29
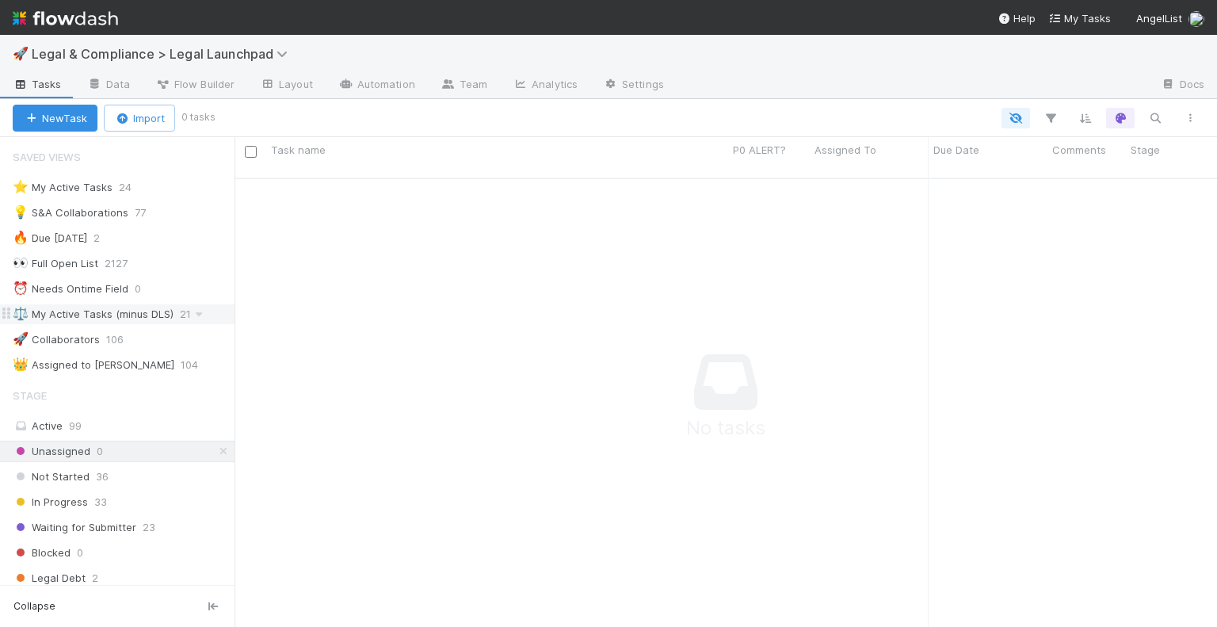
scroll to position [437, 970]
